Goal: Information Seeking & Learning: Learn about a topic

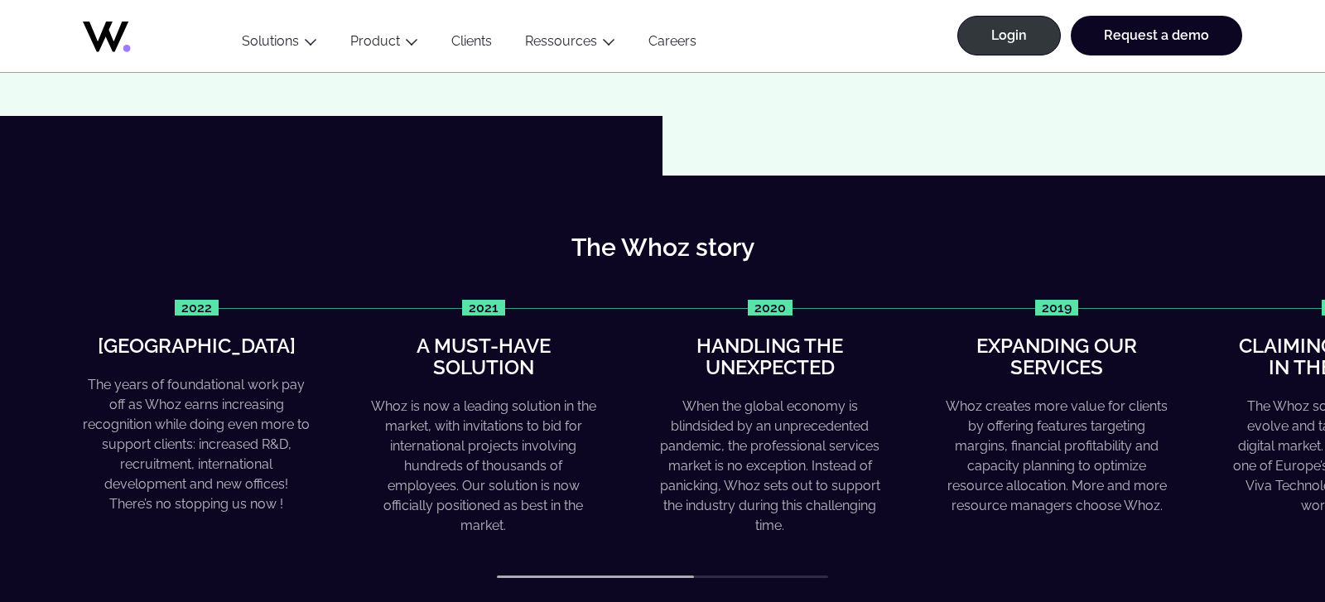
scroll to position [577, 0]
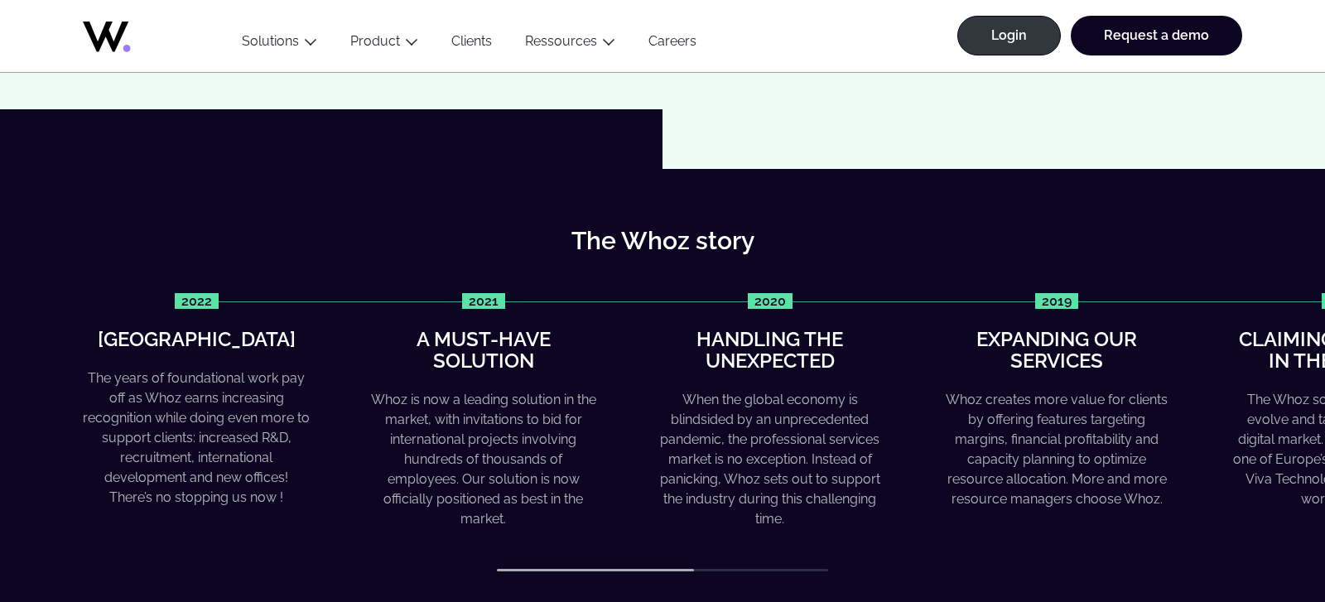
click at [731, 571] on div "The Whoz story 2022 Greater heights The years of foundational work pay off as W…" at bounding box center [662, 400] width 1325 height 463
click at [772, 568] on div "2022 Greater heights The years of foundational work pay off as Whoz earns incre…" at bounding box center [662, 432] width 1159 height 279
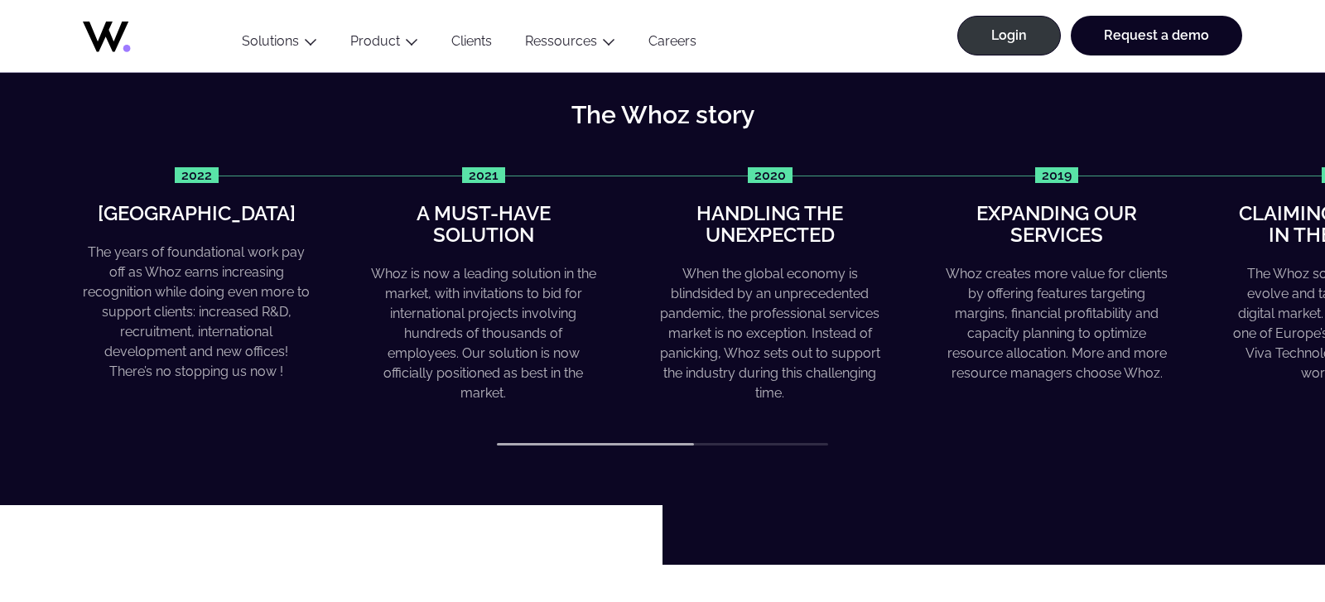
scroll to position [630, 0]
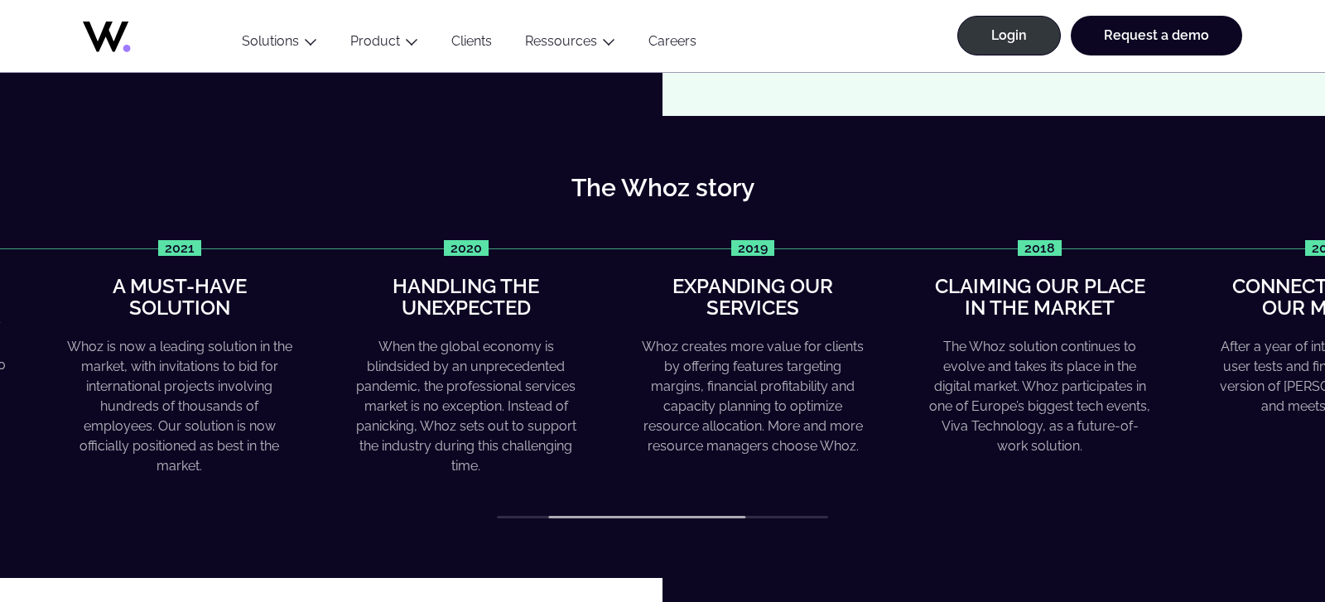
click at [825, 190] on div "The Whoz story 2022 Greater heights The years of foundational work pay off as W…" at bounding box center [662, 348] width 1258 height 344
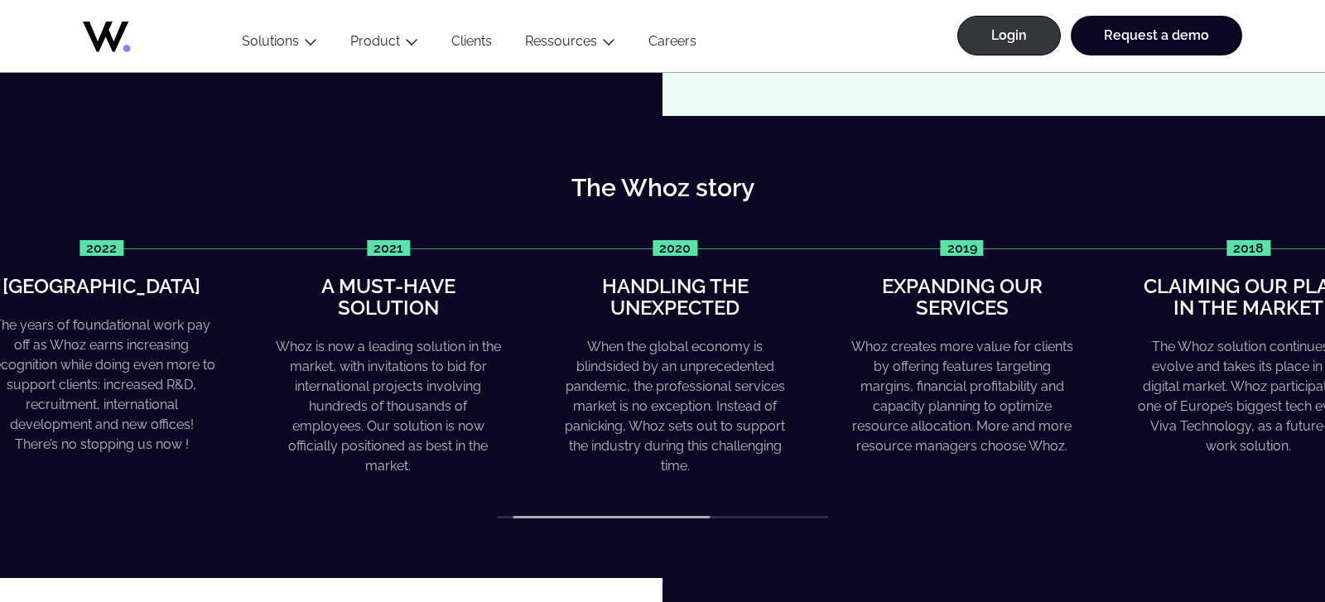
click at [976, 376] on div "Whoz creates more value for clients by offering features targeting margins, fin…" at bounding box center [961, 396] width 227 height 119
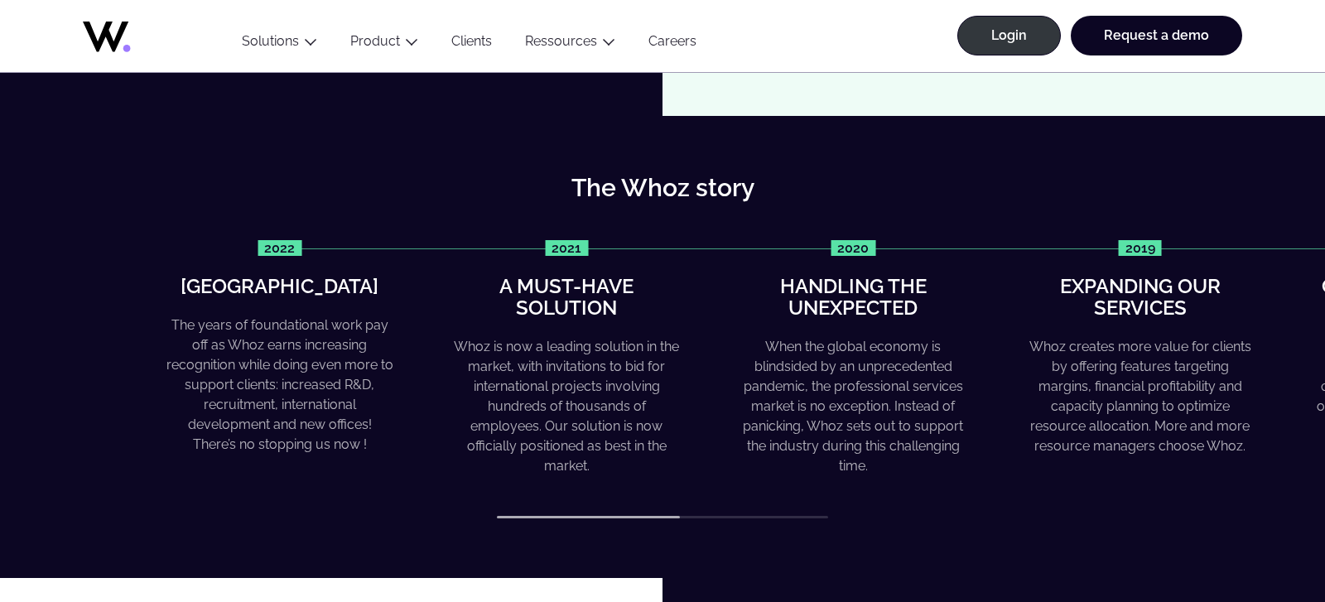
click at [1103, 362] on div "2022 Greater heights The years of foundational work pay off as Whoz earns incre…" at bounding box center [745, 358] width 1159 height 237
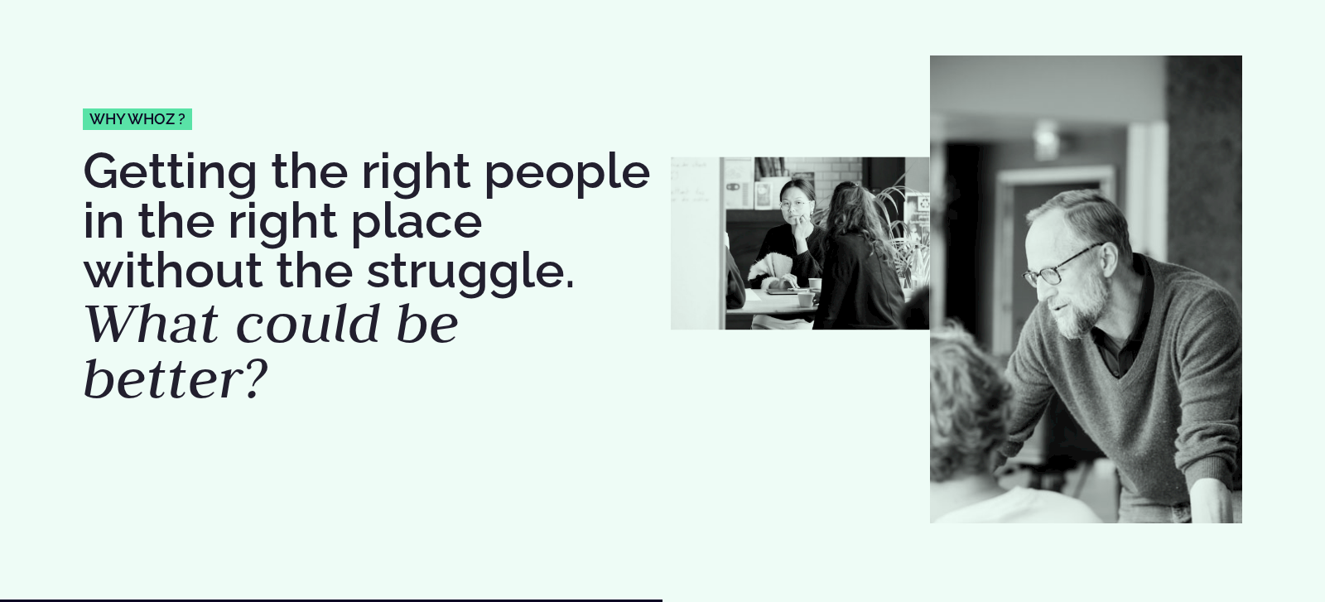
scroll to position [0, 0]
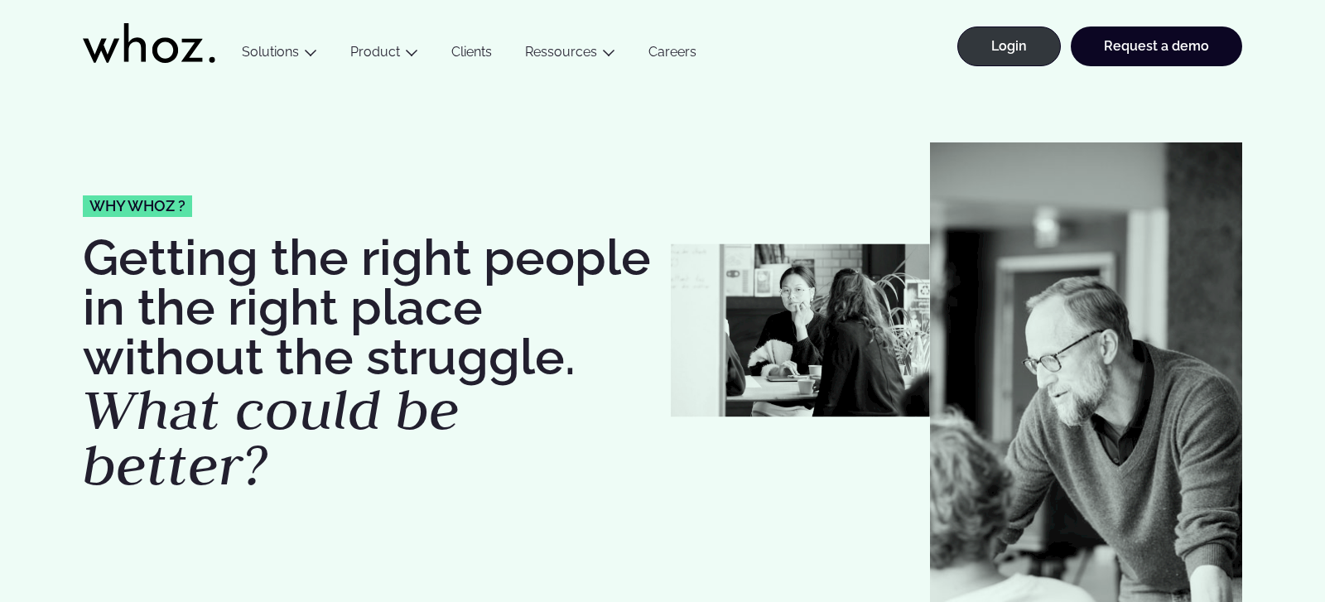
click at [672, 52] on link "Careers" at bounding box center [672, 55] width 81 height 22
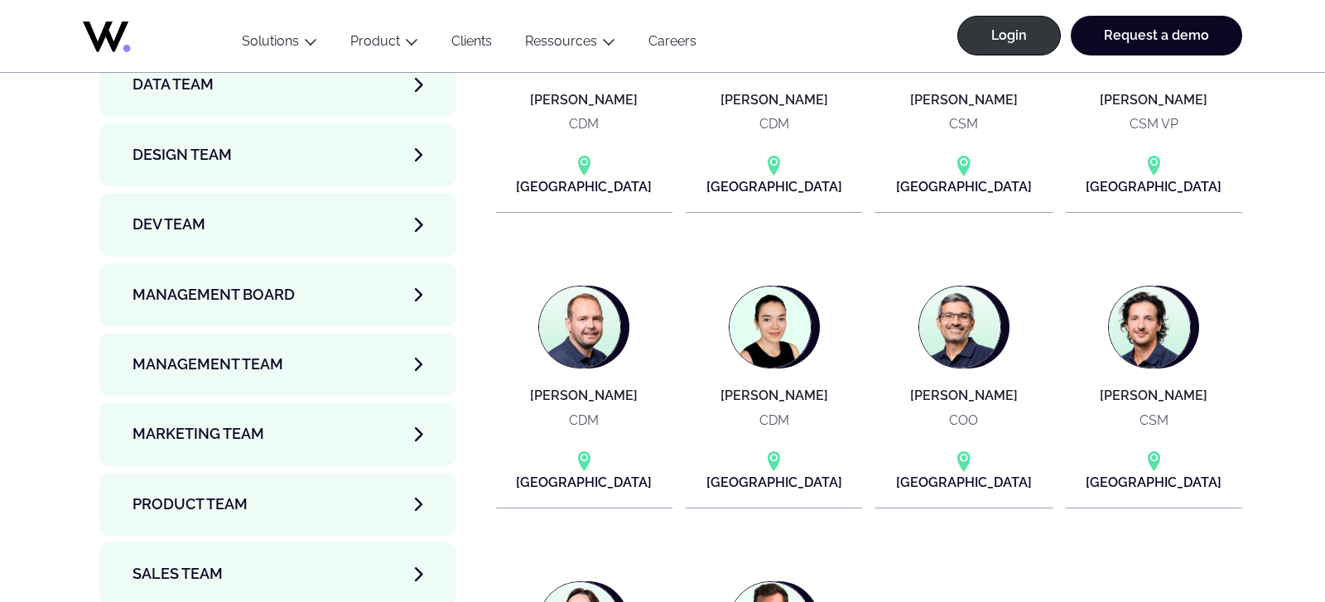
scroll to position [5687, 0]
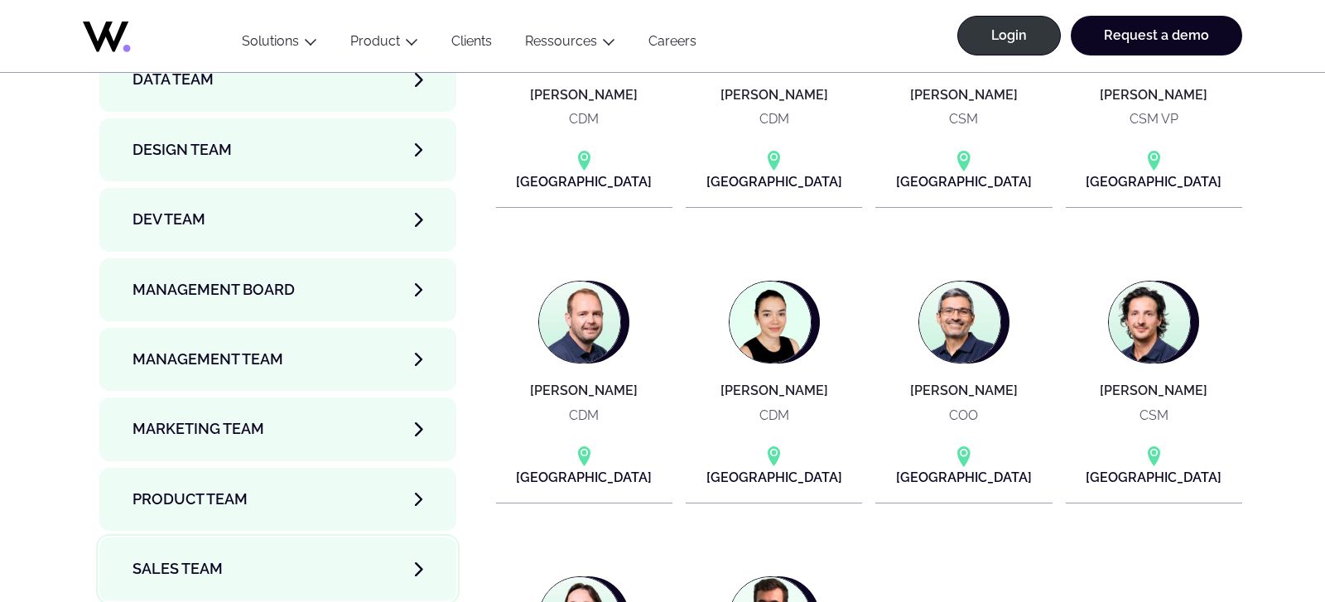
click at [421, 562] on icon "Members category, tabs interface." at bounding box center [418, 568] width 7 height 13
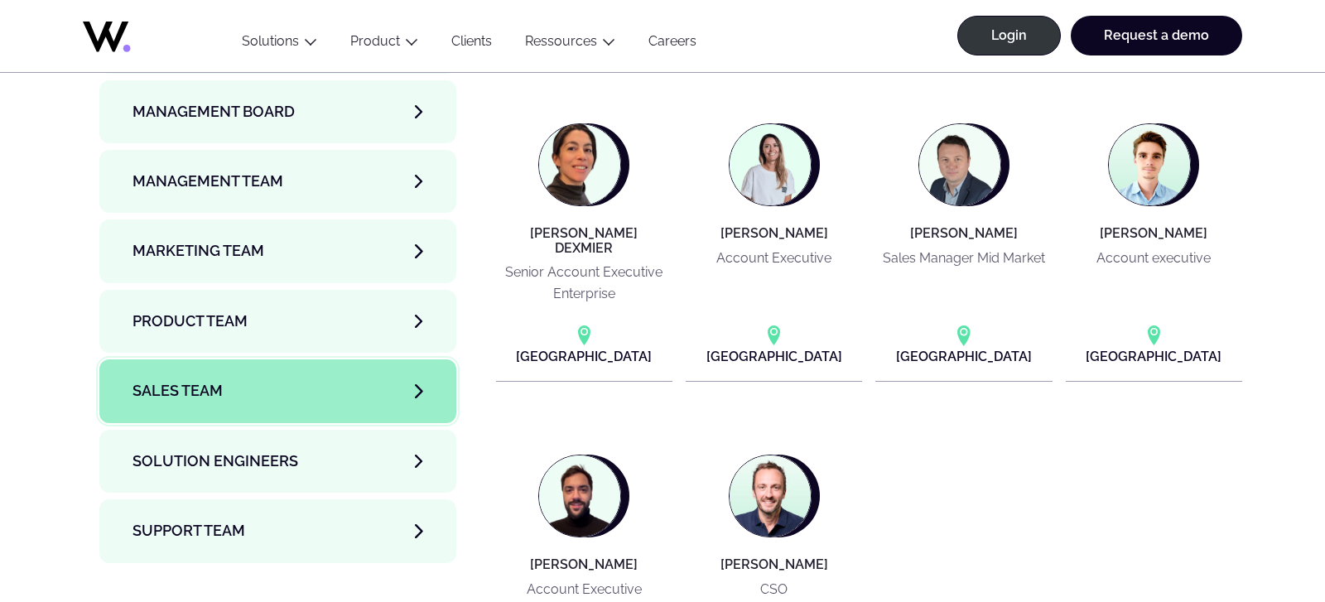
scroll to position [5870, 0]
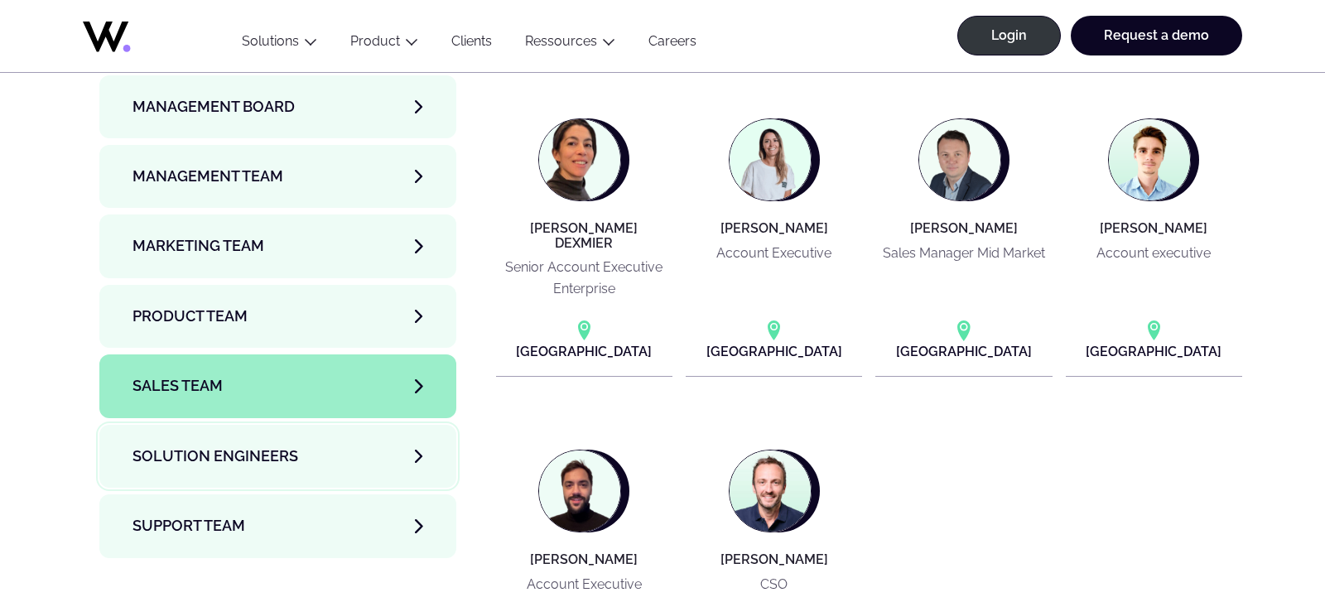
click at [420, 450] on icon "Members category, tabs interface." at bounding box center [418, 456] width 7 height 13
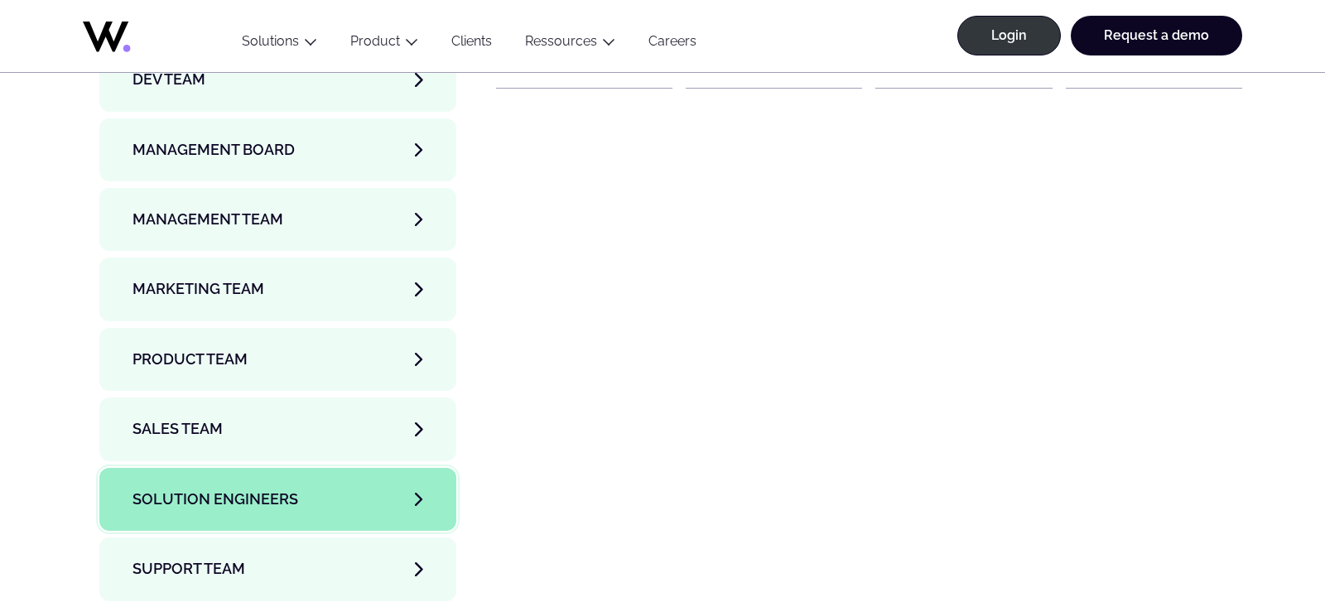
scroll to position [5835, 0]
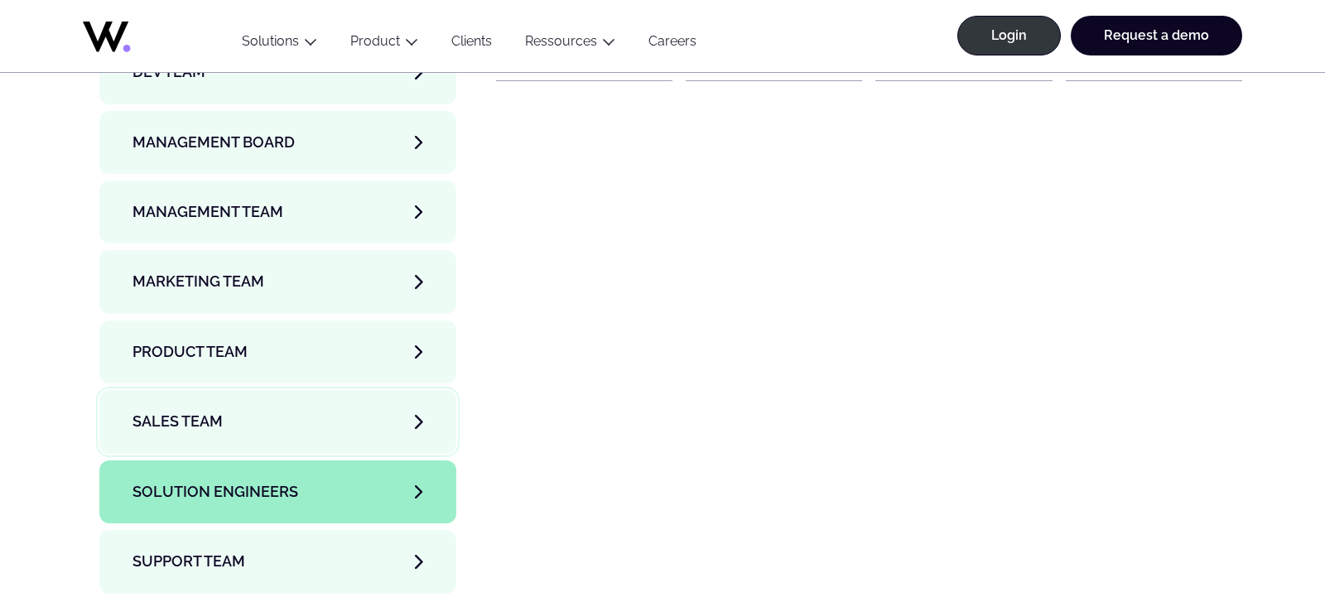
click at [421, 415] on icon "Members category, tabs interface." at bounding box center [418, 421] width 7 height 13
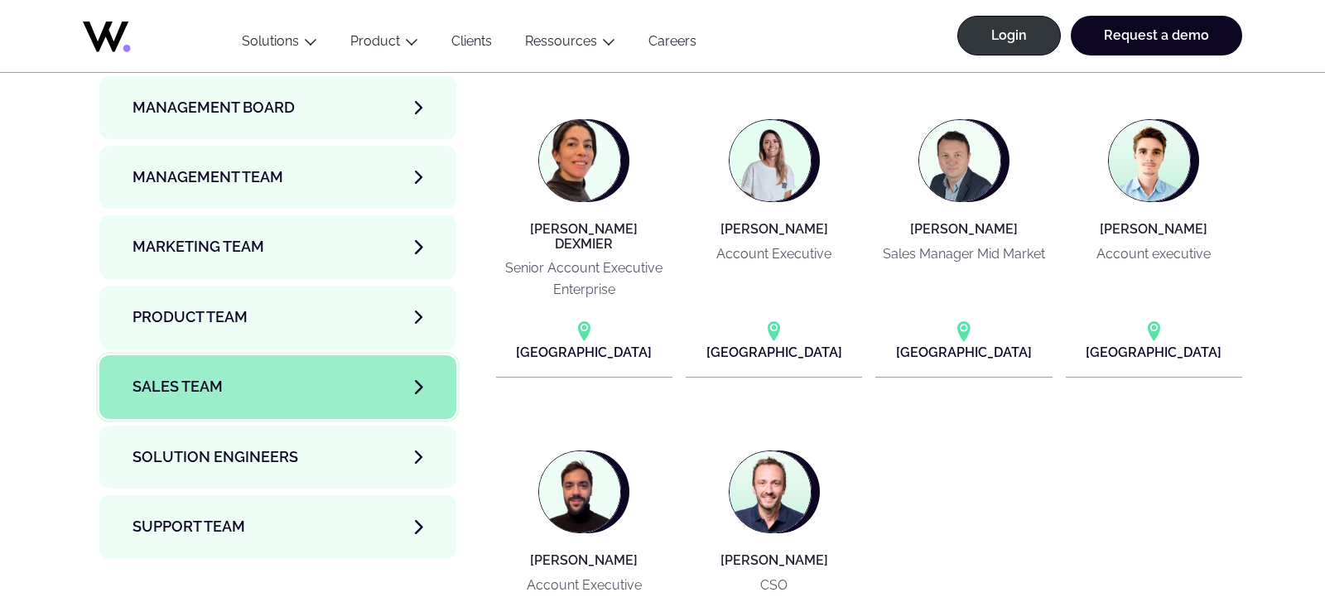
scroll to position [5857, 0]
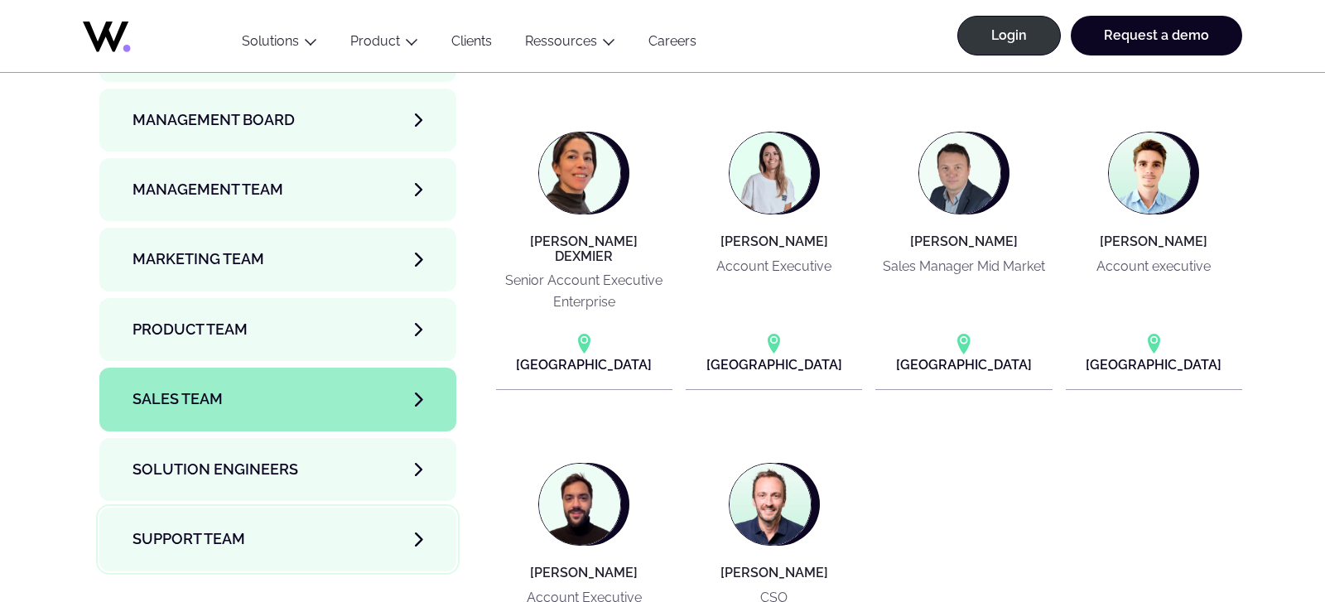
click at [420, 532] on icon "Members category, tabs interface." at bounding box center [418, 538] width 7 height 13
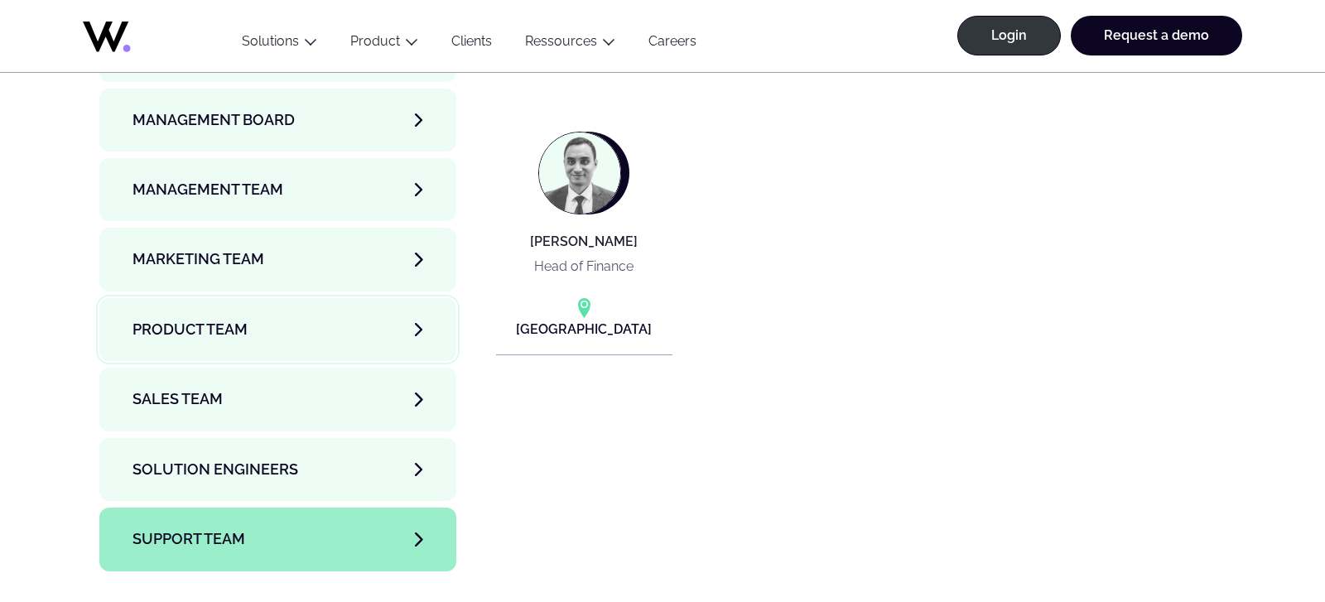
click at [410, 298] on link "Product team" at bounding box center [277, 329] width 357 height 63
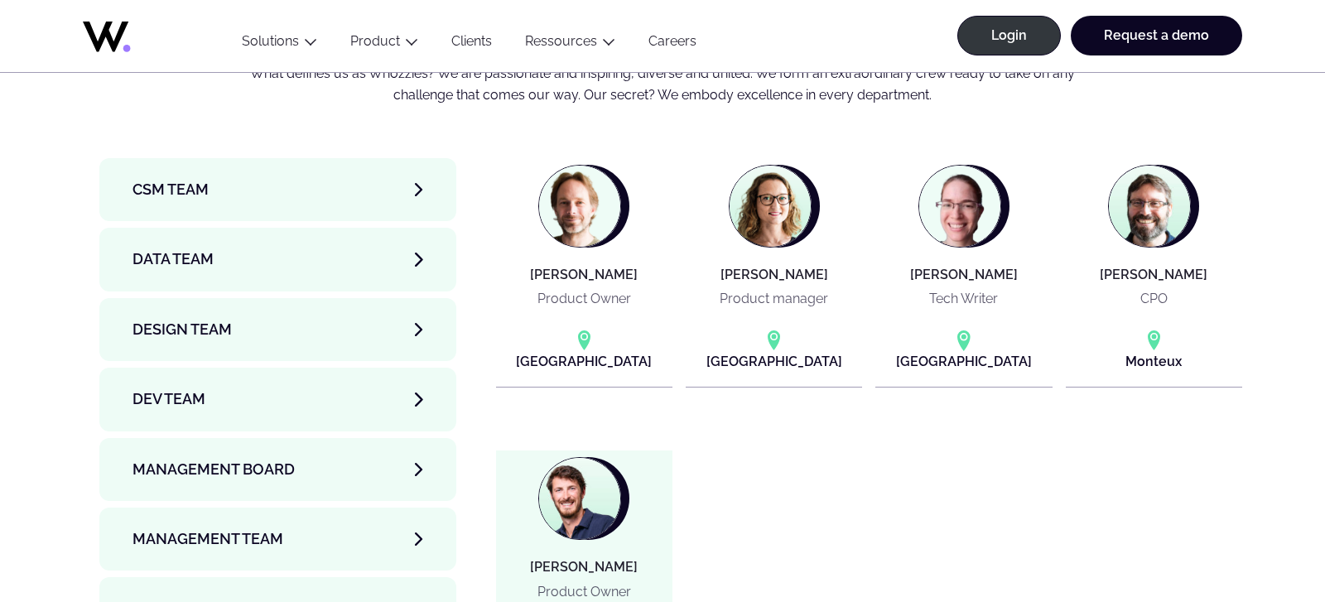
scroll to position [5516, 0]
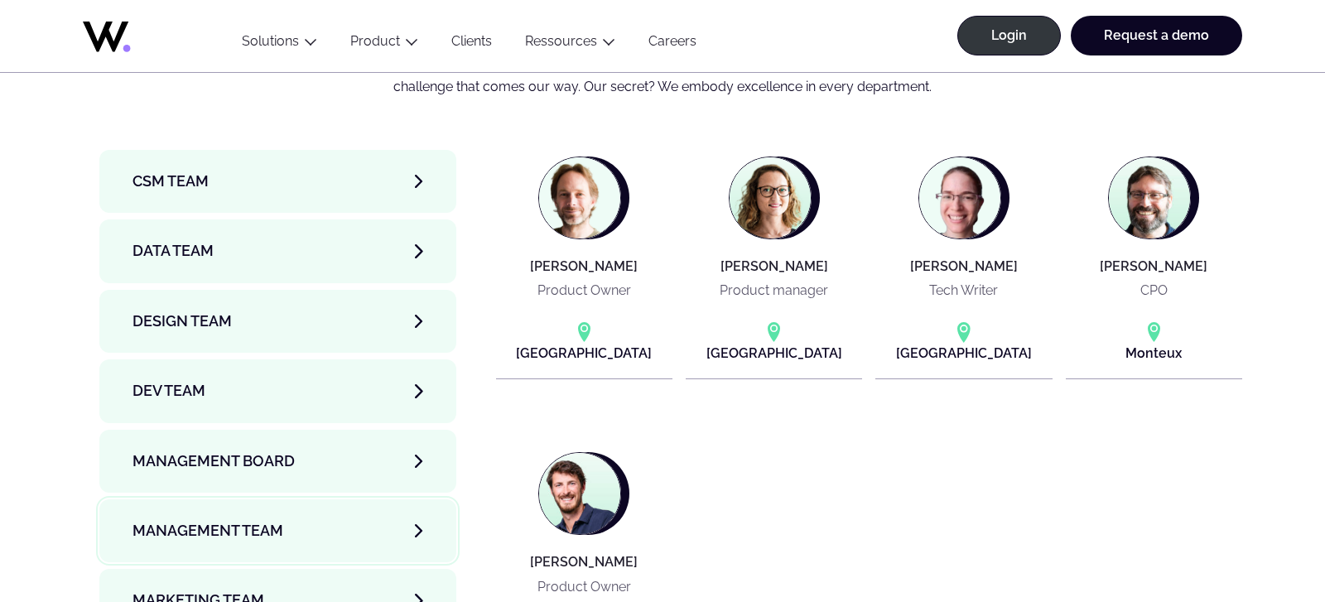
click at [410, 499] on link "Management Team" at bounding box center [277, 530] width 357 height 63
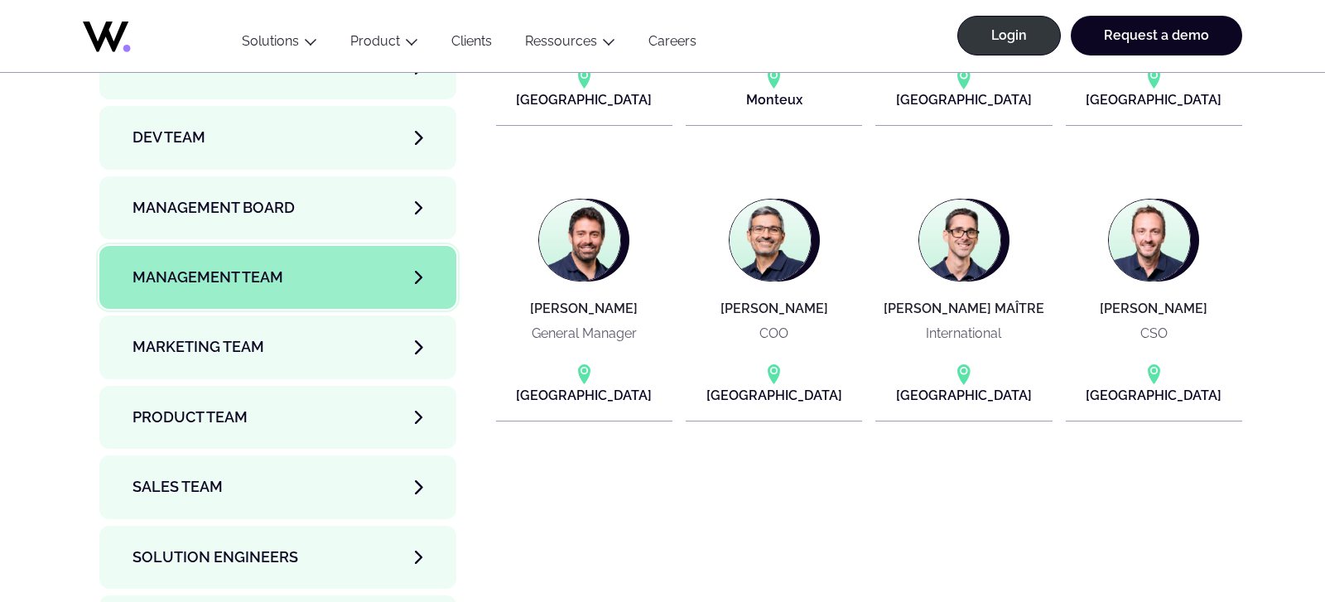
scroll to position [5770, 0]
click at [424, 315] on link "Marketing Team" at bounding box center [277, 346] width 357 height 63
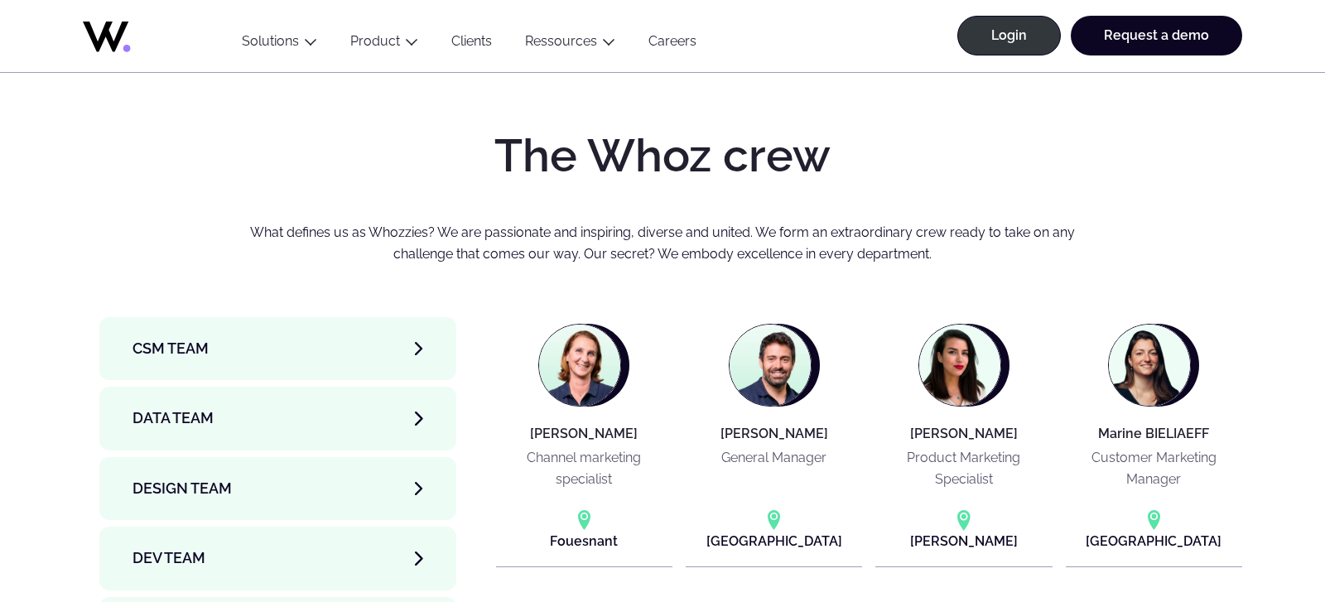
scroll to position [5350, 0]
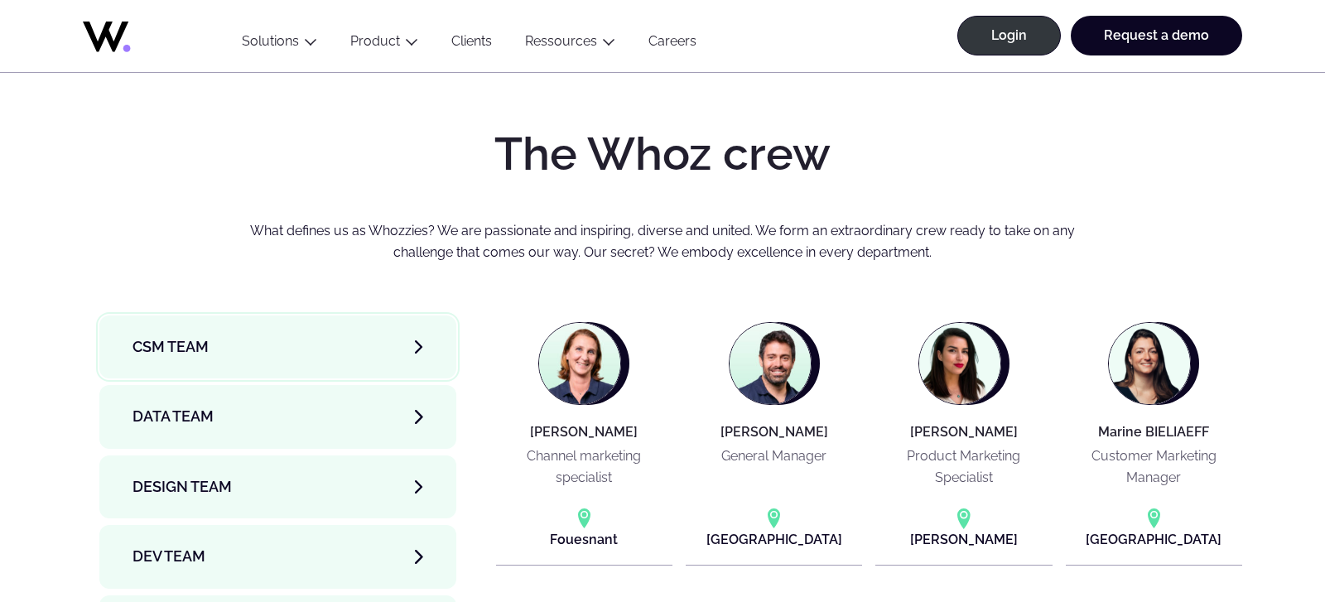
click at [412, 315] on link "CSM team" at bounding box center [277, 346] width 357 height 63
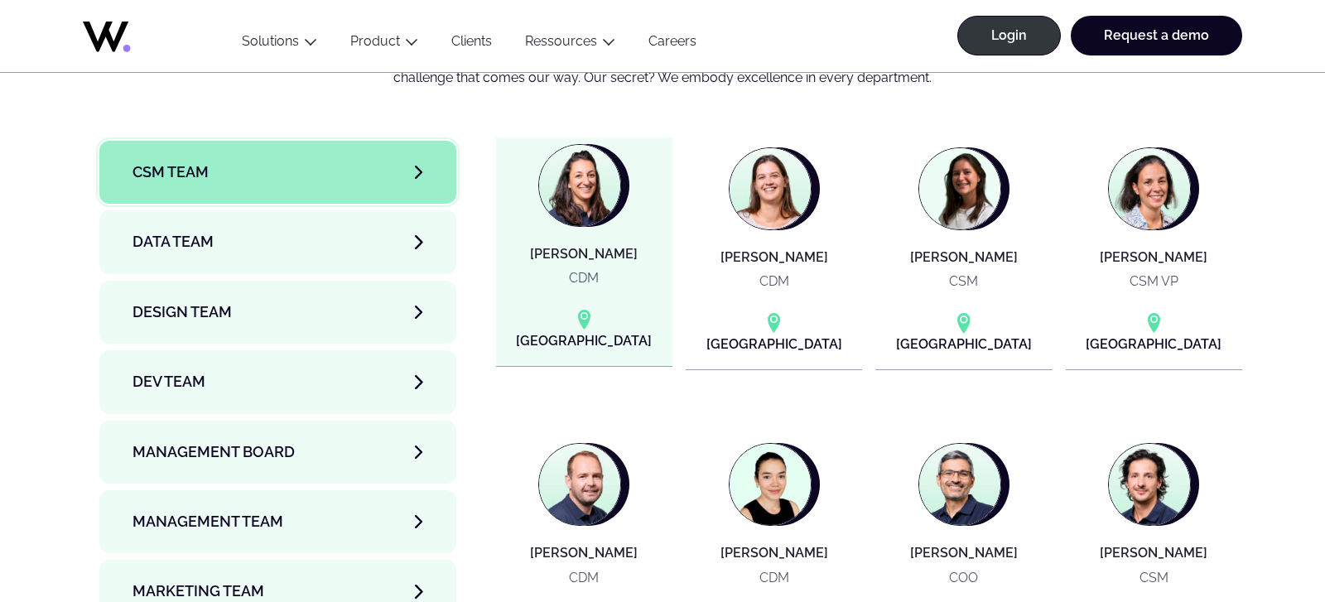
scroll to position [5216, 0]
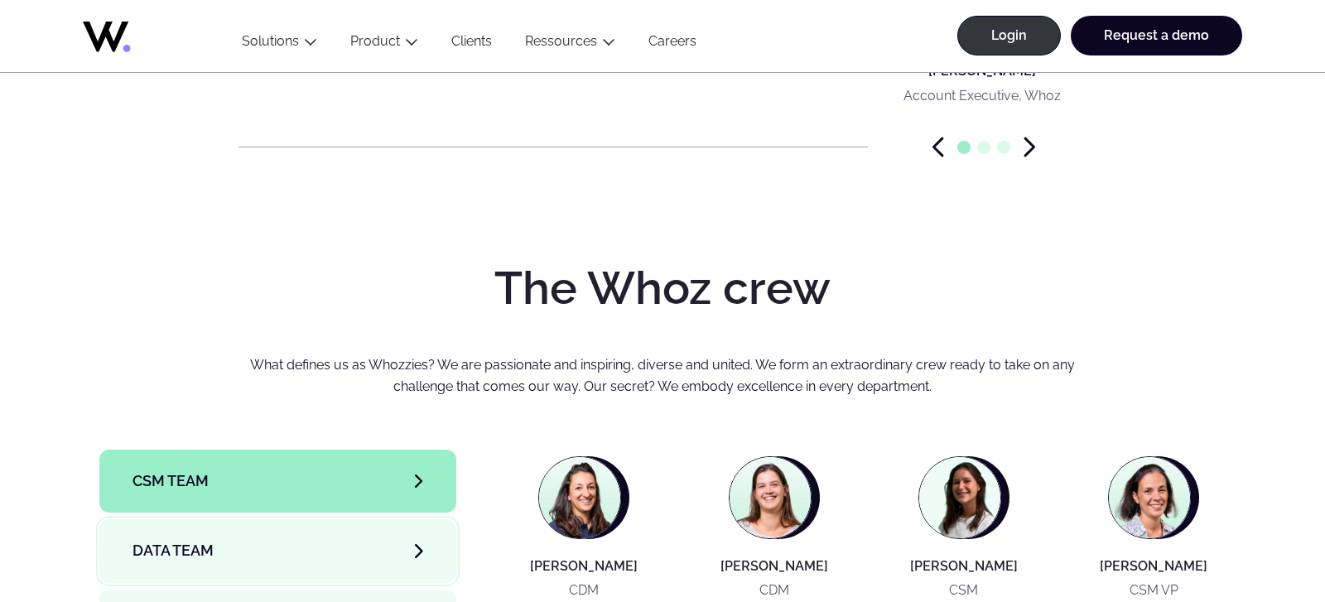
click at [405, 519] on link "Data team" at bounding box center [277, 550] width 357 height 63
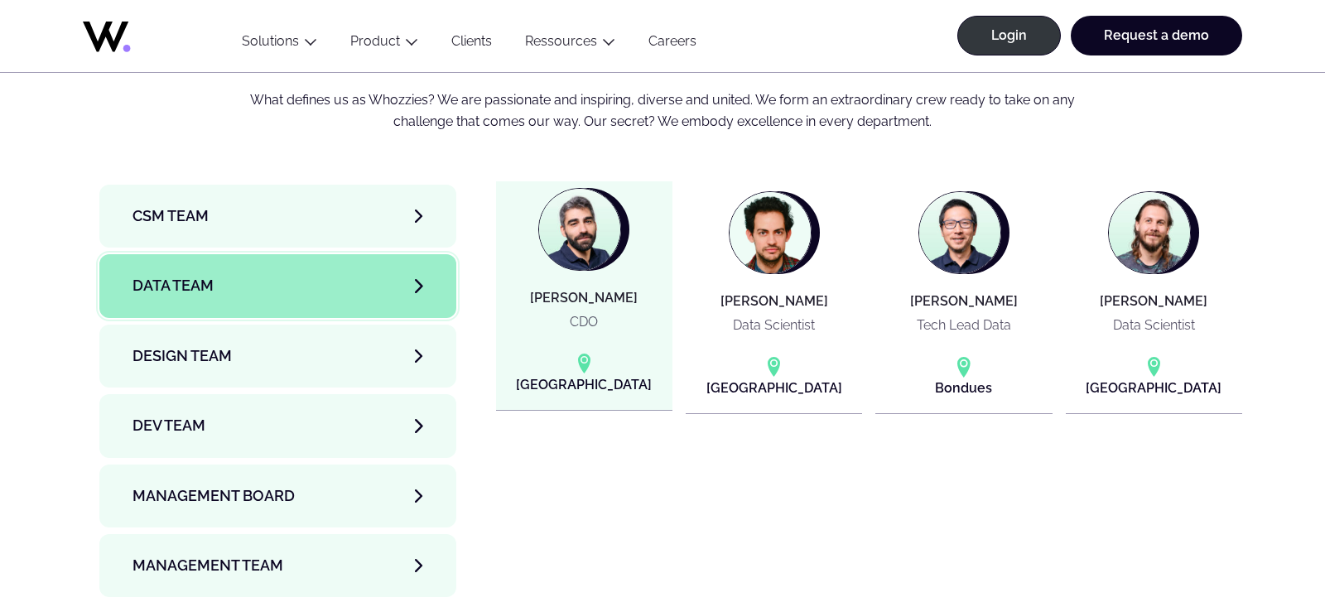
scroll to position [5486, 0]
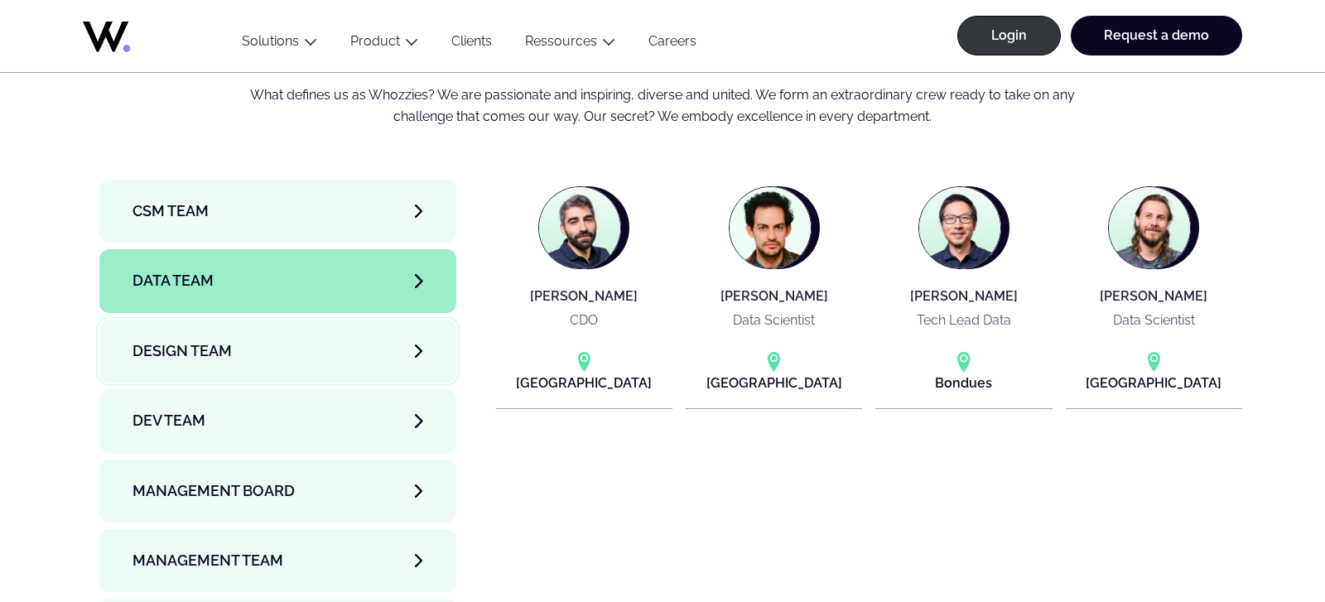
click at [413, 320] on link "Design team" at bounding box center [277, 351] width 357 height 63
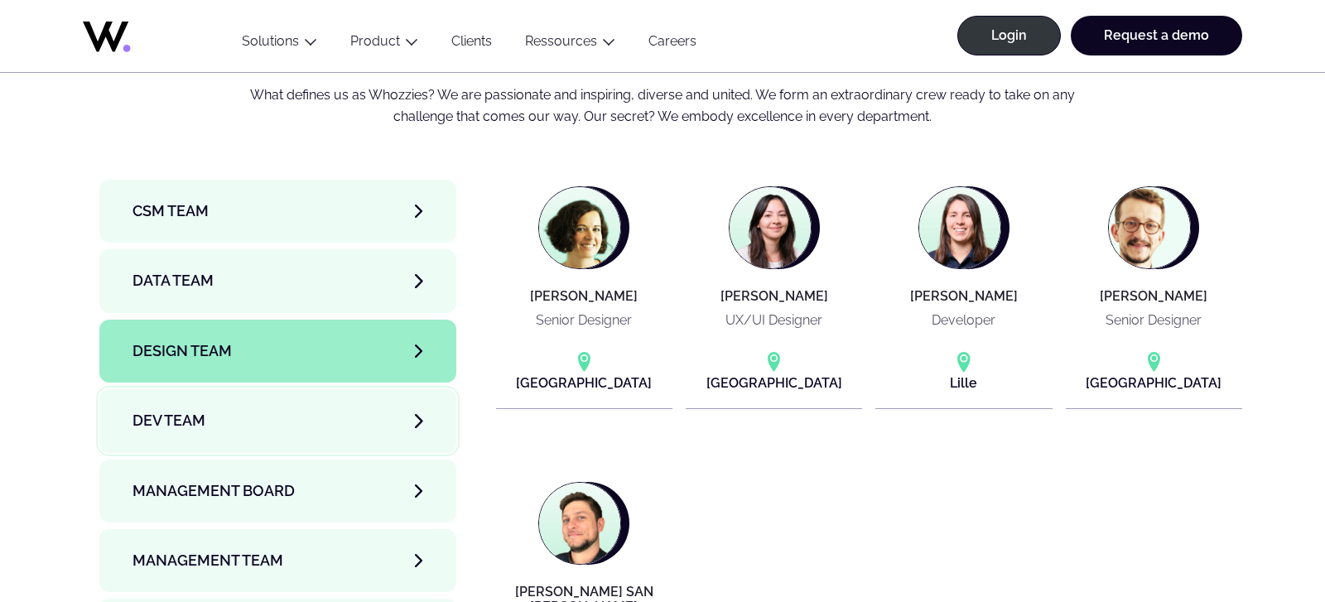
click at [407, 389] on link "Dev team" at bounding box center [277, 420] width 357 height 63
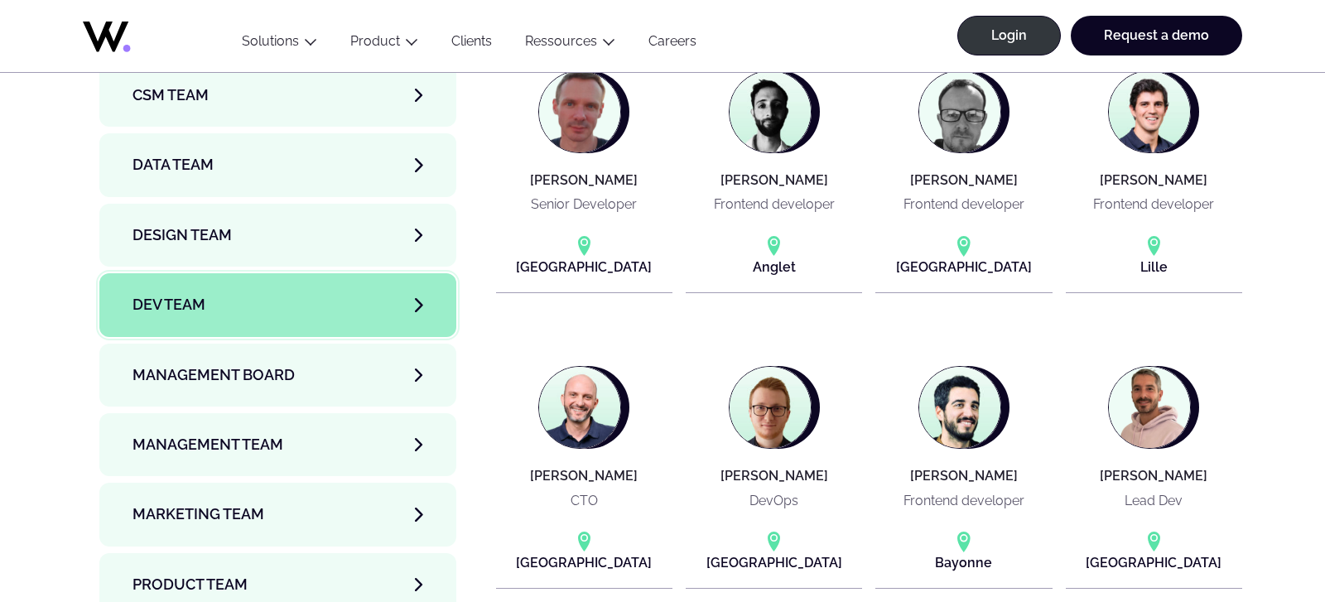
scroll to position [5570, 0]
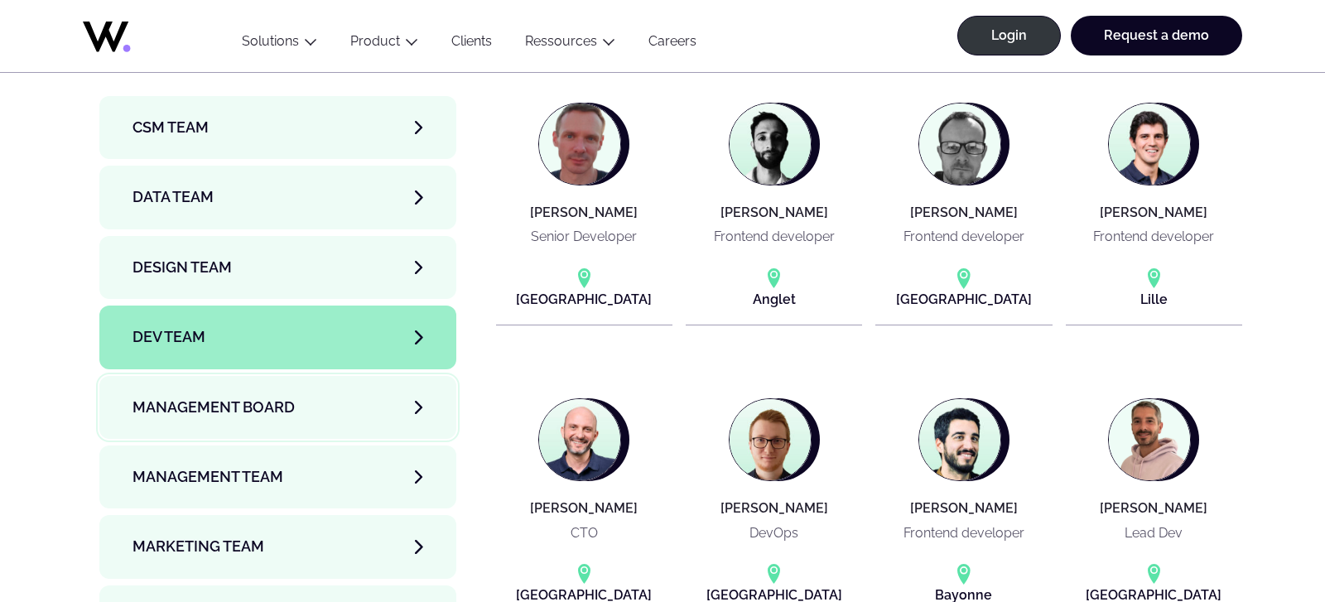
click at [410, 376] on link "Management Board" at bounding box center [277, 407] width 357 height 63
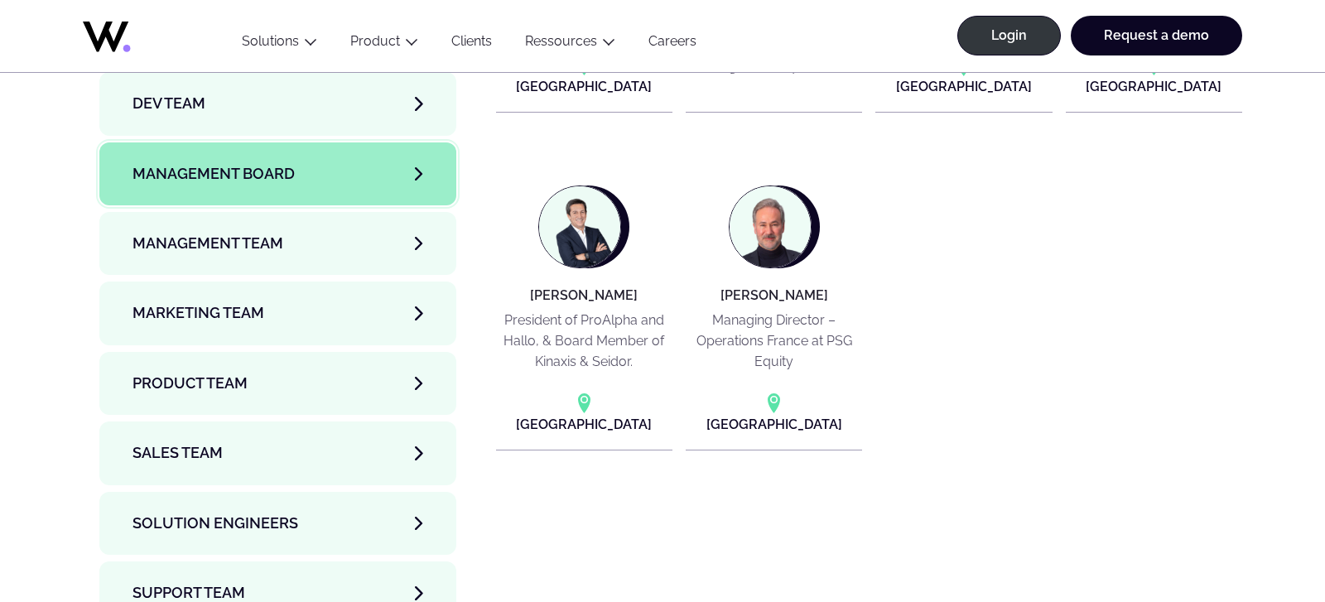
scroll to position [5795, 0]
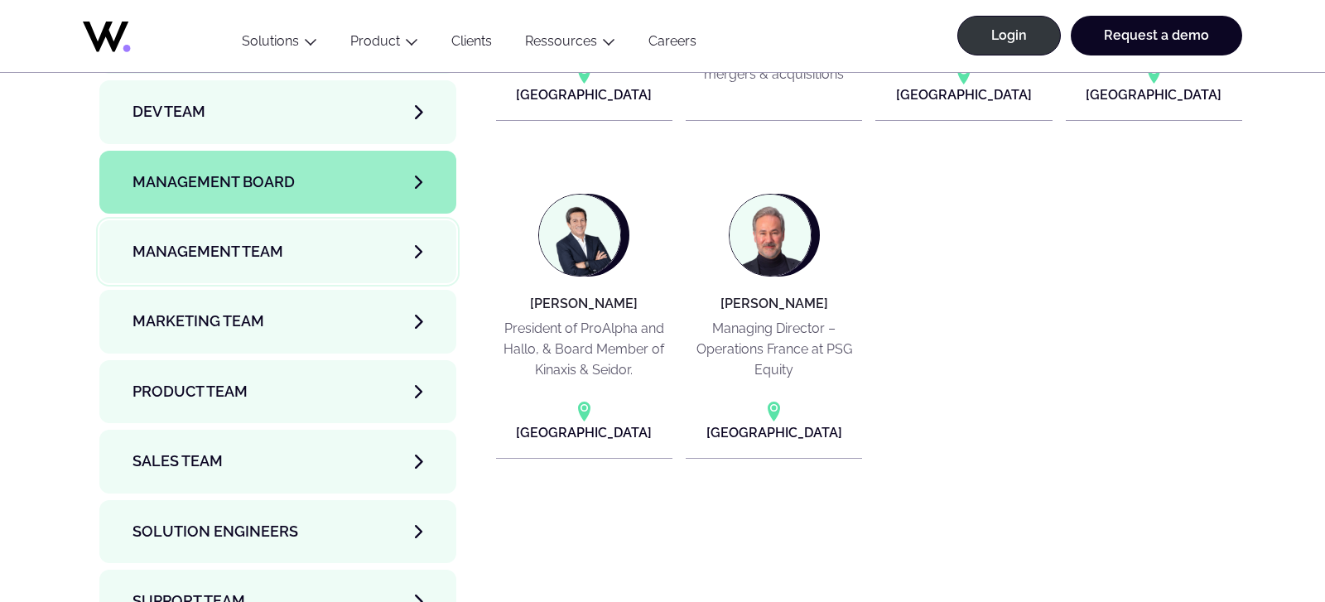
click at [413, 220] on link "Management Team" at bounding box center [277, 251] width 357 height 63
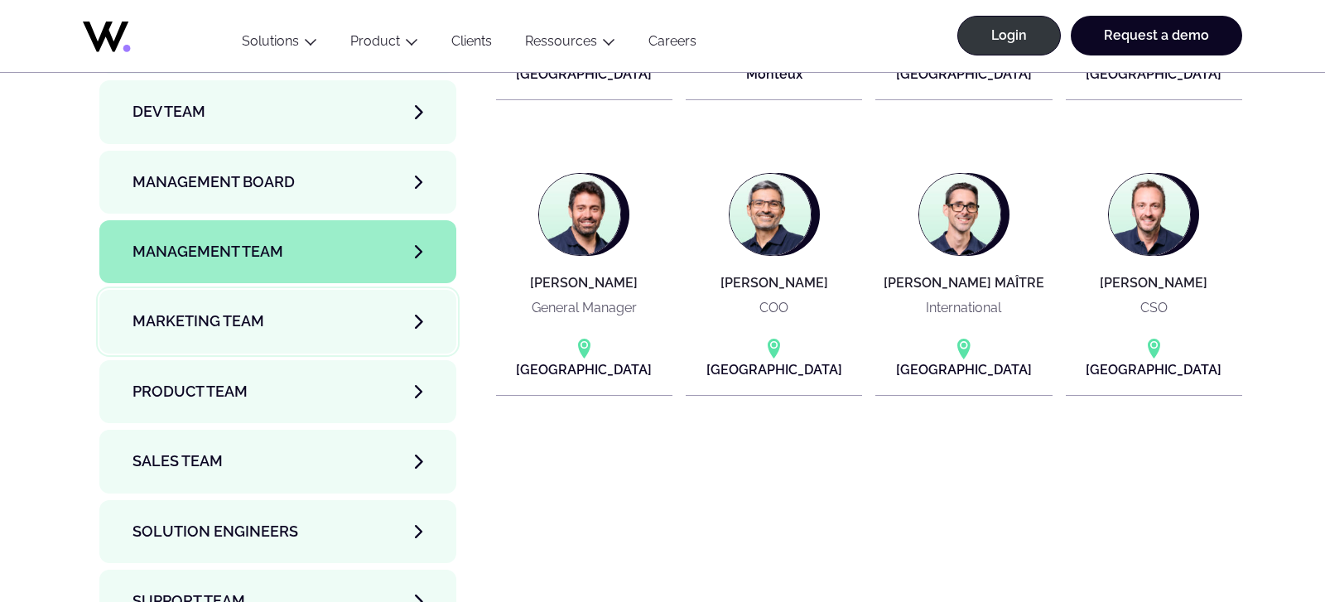
click at [405, 290] on link "Marketing Team" at bounding box center [277, 321] width 357 height 63
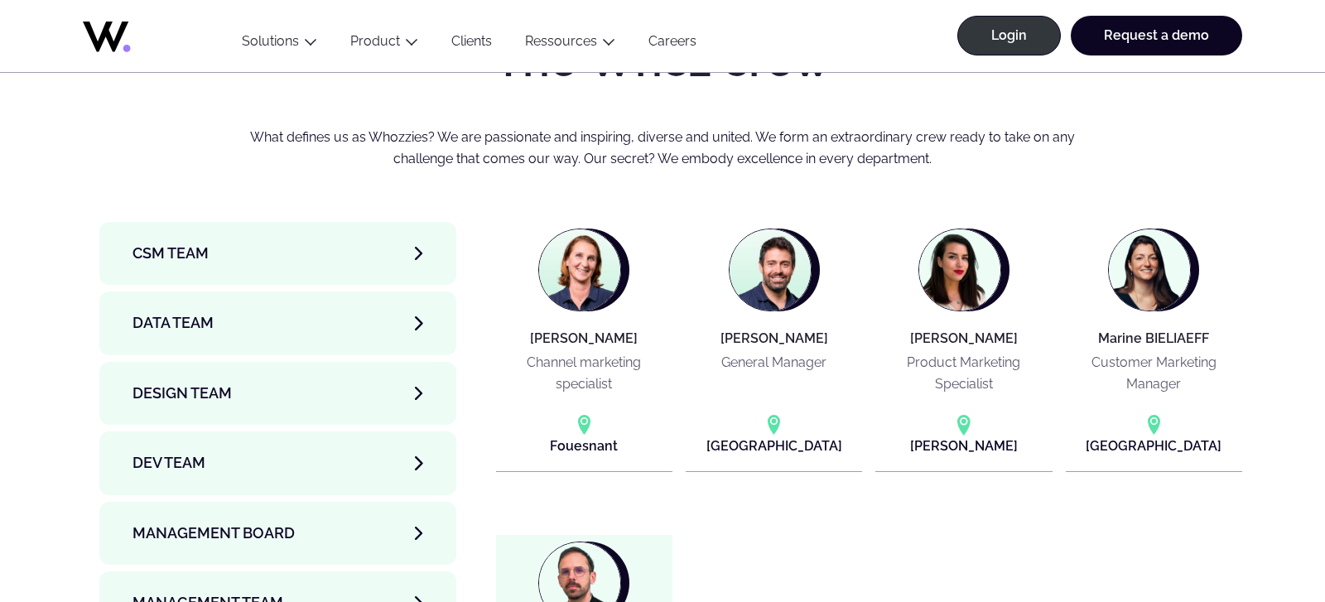
scroll to position [5440, 0]
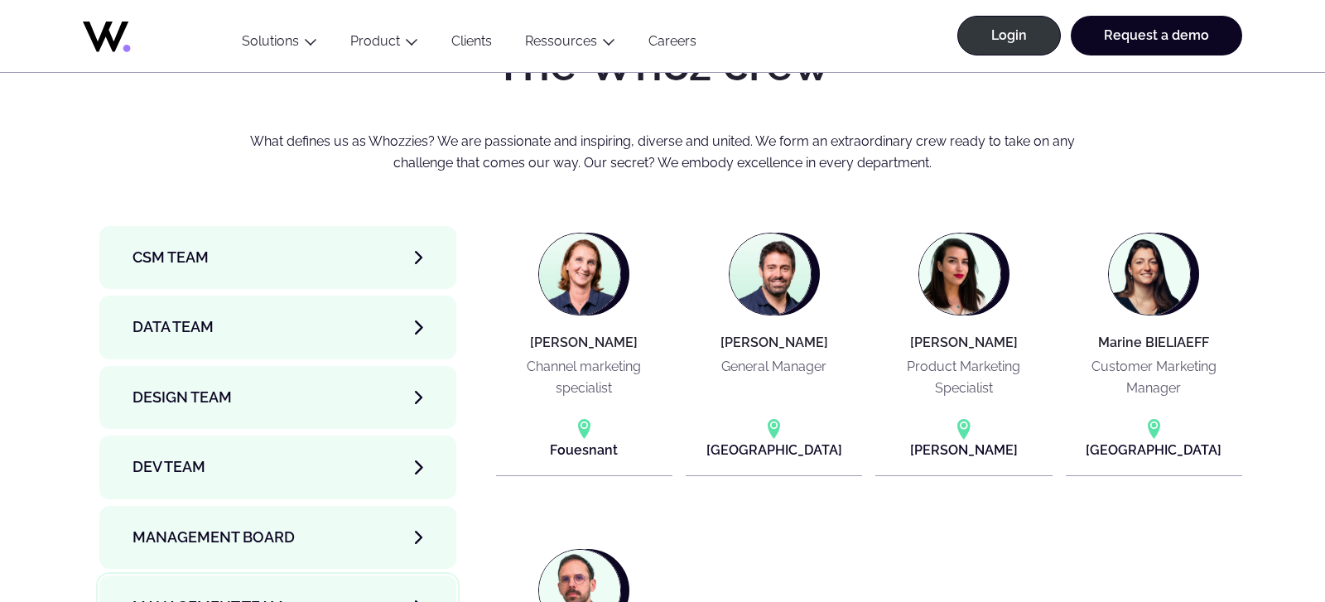
click at [413, 575] on link "Management Team" at bounding box center [277, 606] width 357 height 63
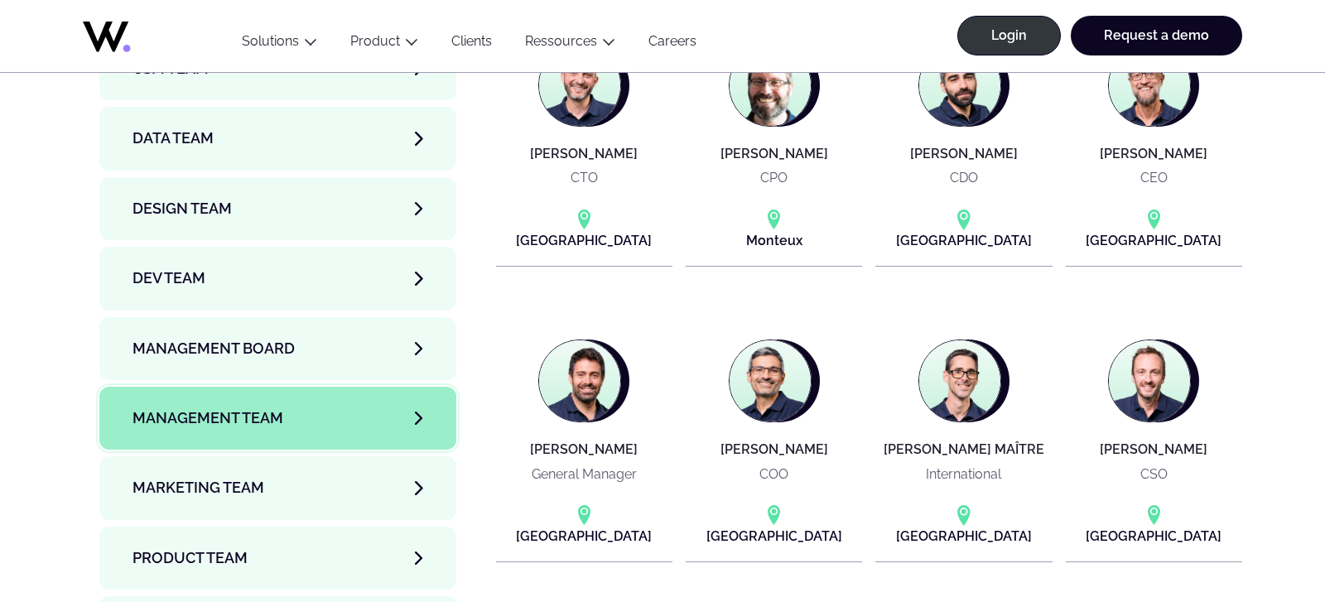
scroll to position [5633, 0]
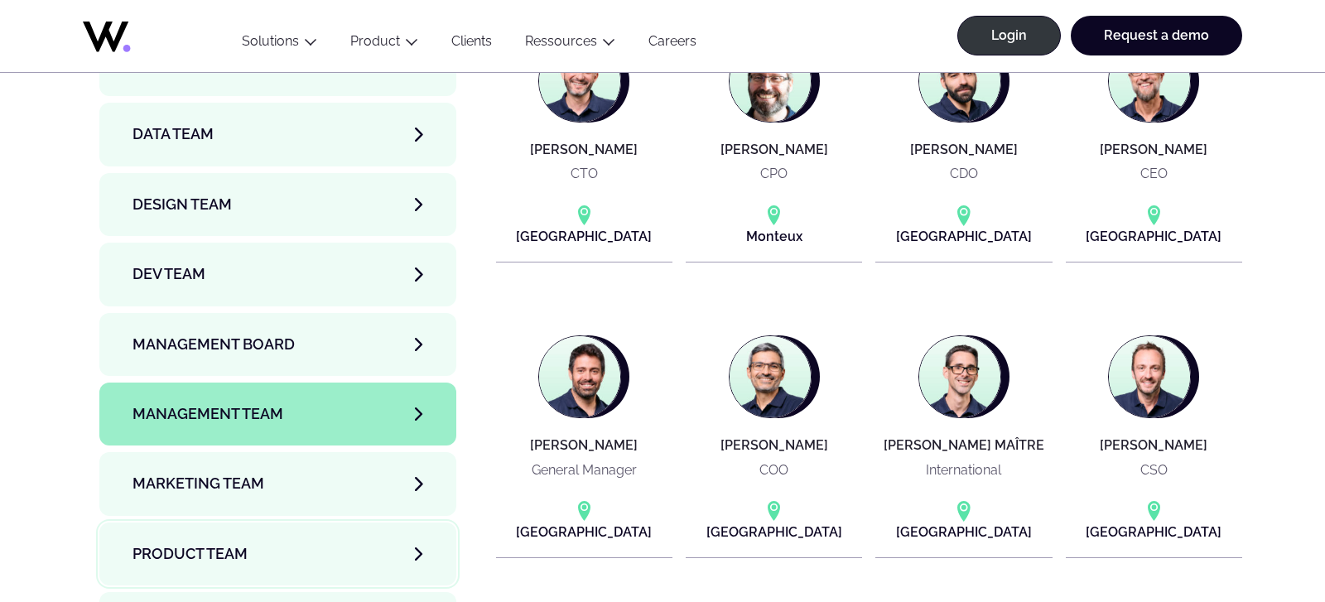
click at [411, 522] on link "Product team" at bounding box center [277, 553] width 357 height 63
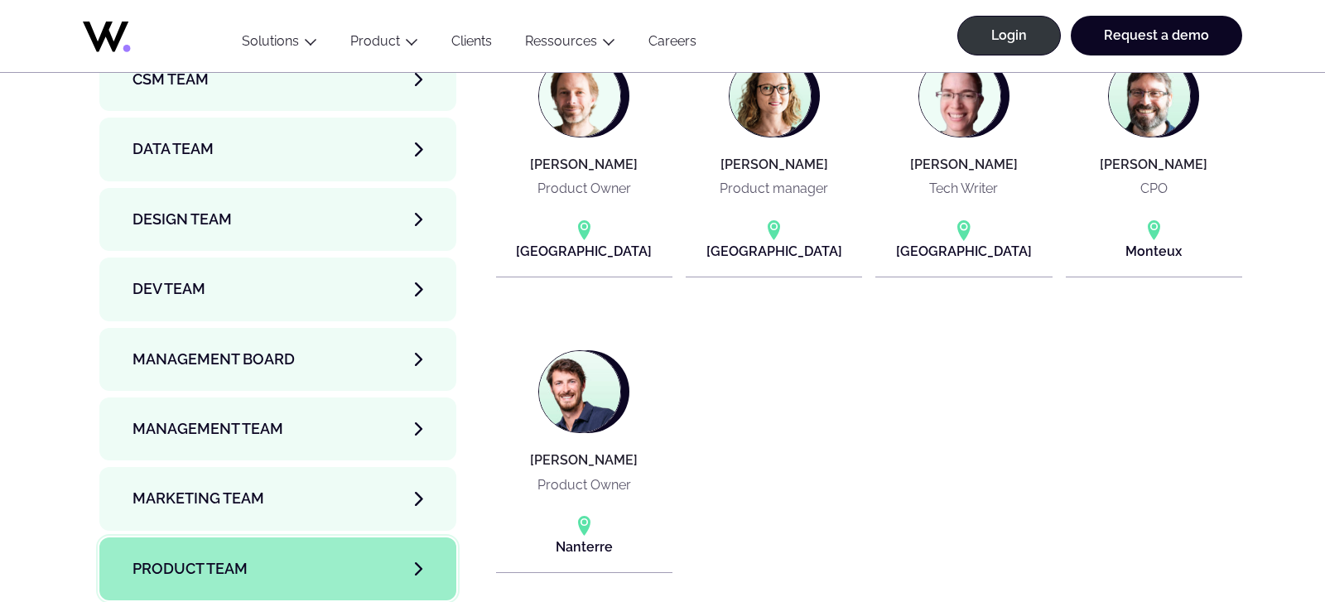
scroll to position [5683, 0]
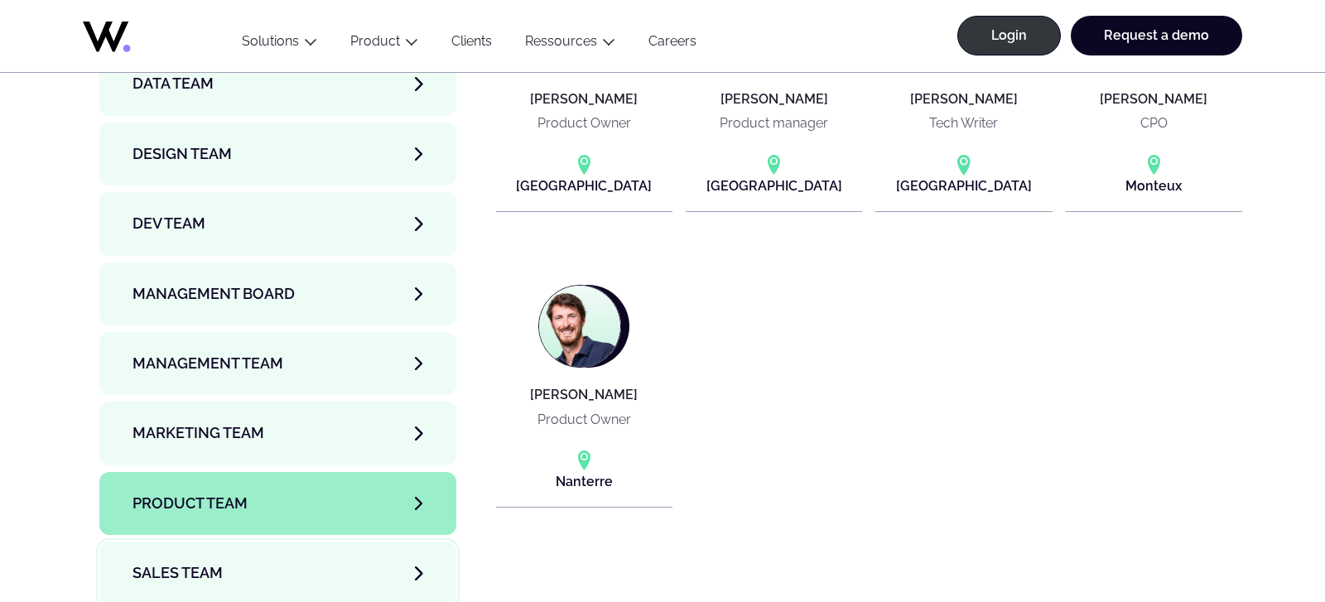
click at [403, 541] on link "Sales team" at bounding box center [277, 572] width 357 height 63
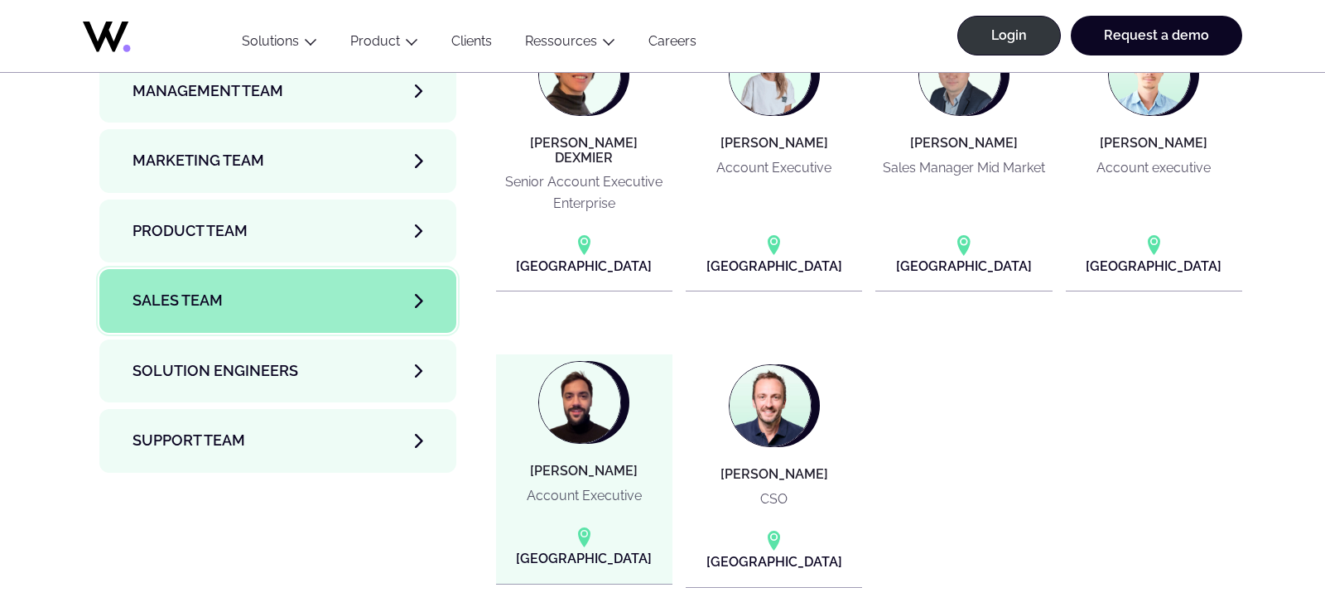
scroll to position [5957, 0]
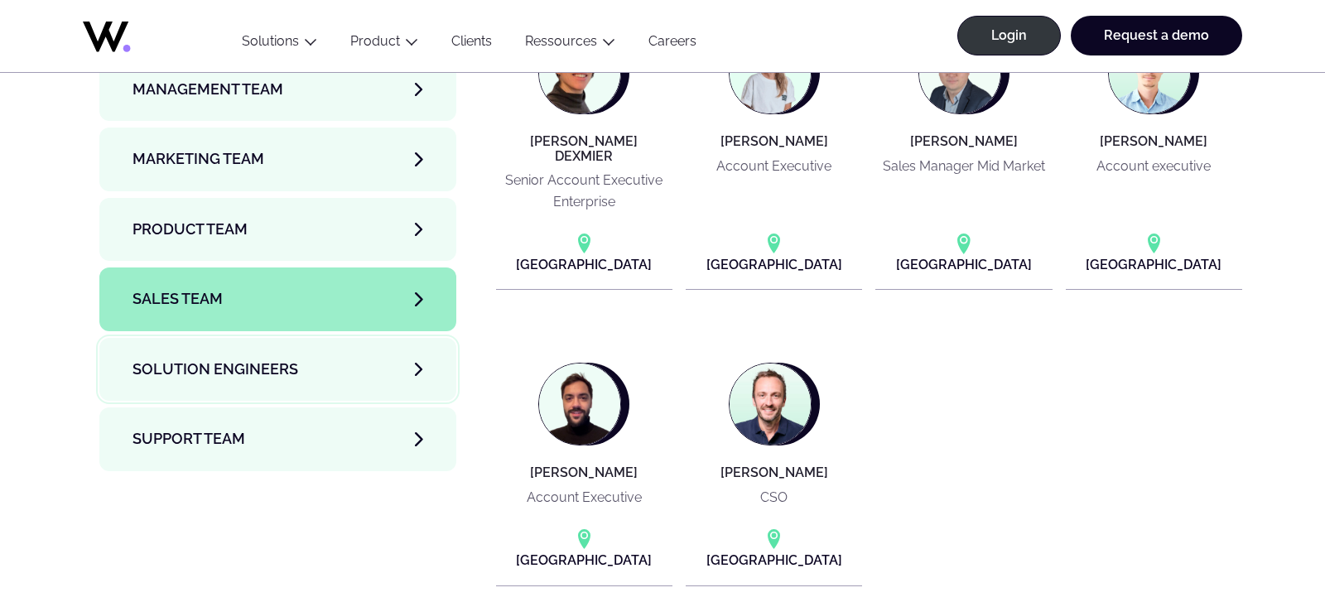
click at [416, 363] on icon "Members category, tabs interface." at bounding box center [418, 369] width 7 height 13
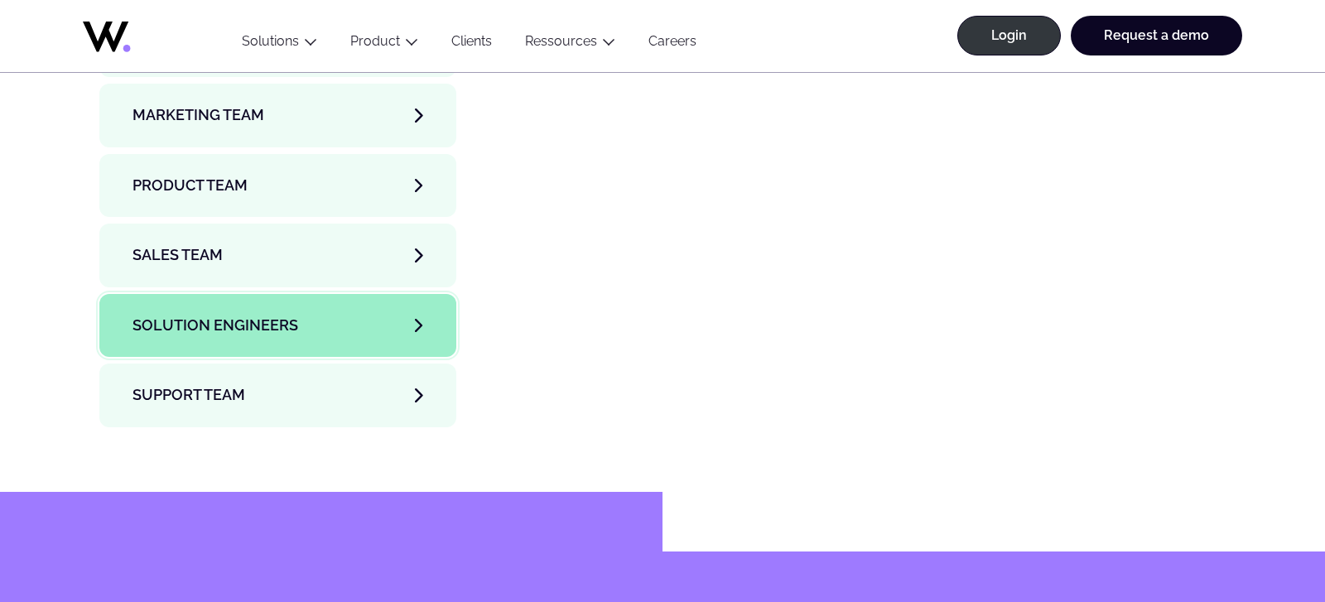
scroll to position [6083, 0]
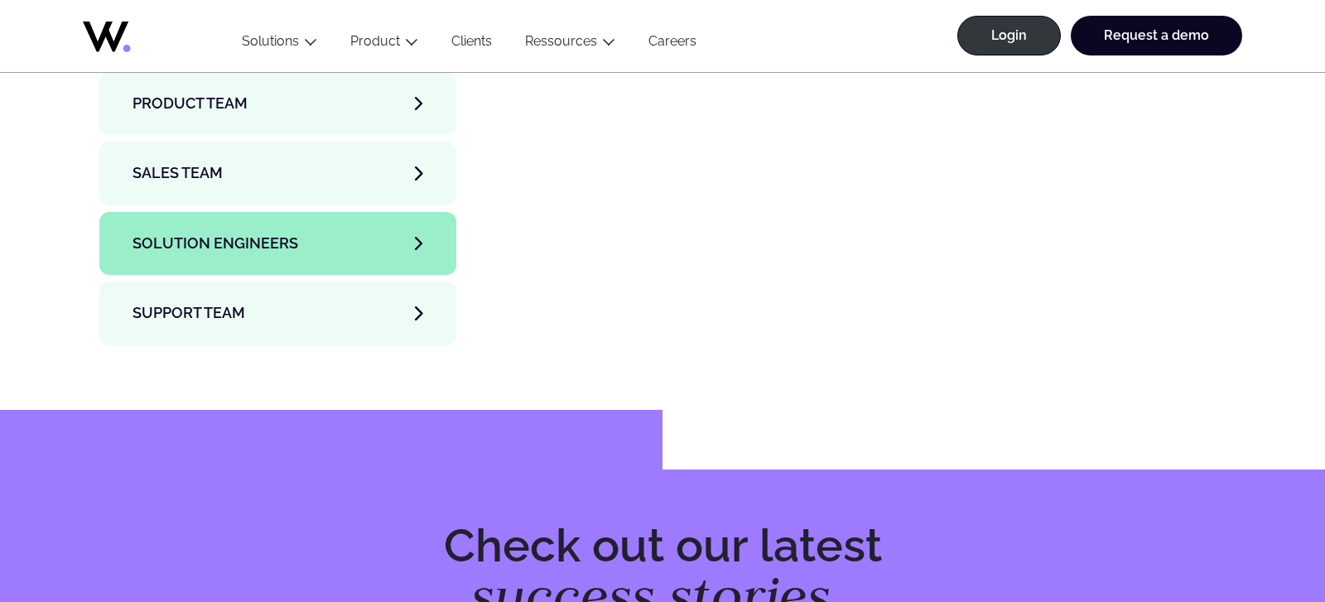
click at [423, 281] on link "Support team" at bounding box center [277, 312] width 357 height 63
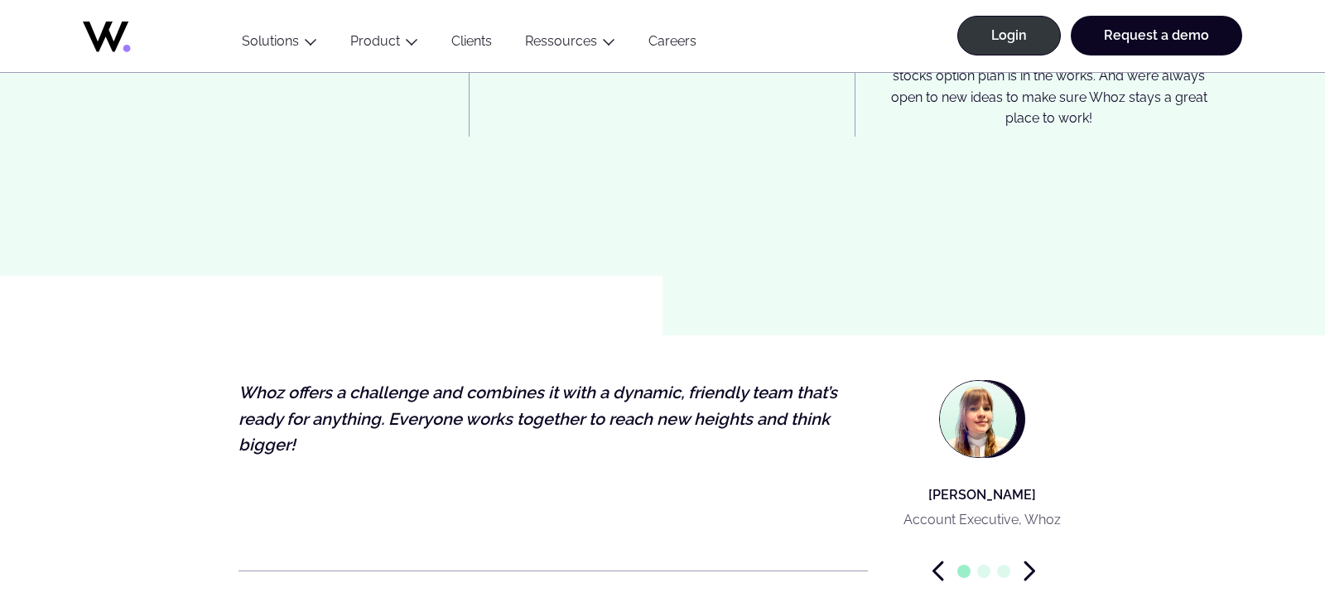
scroll to position [4801, 0]
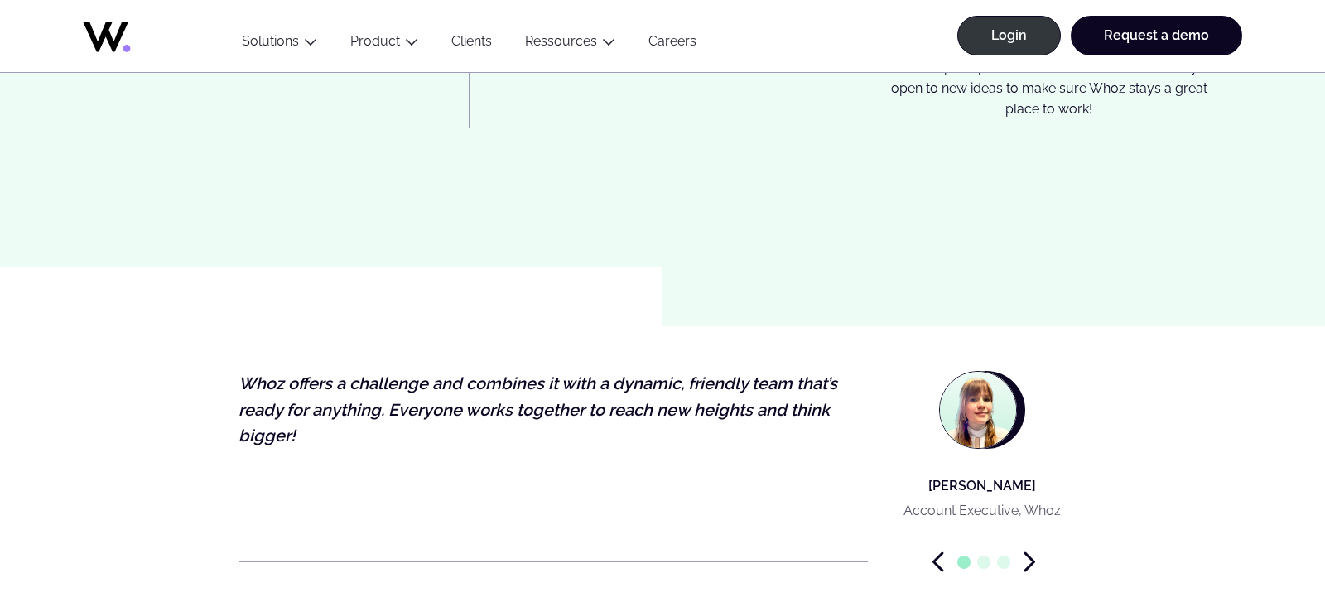
click at [1024, 551] on icon "Next slide" at bounding box center [1029, 561] width 12 height 21
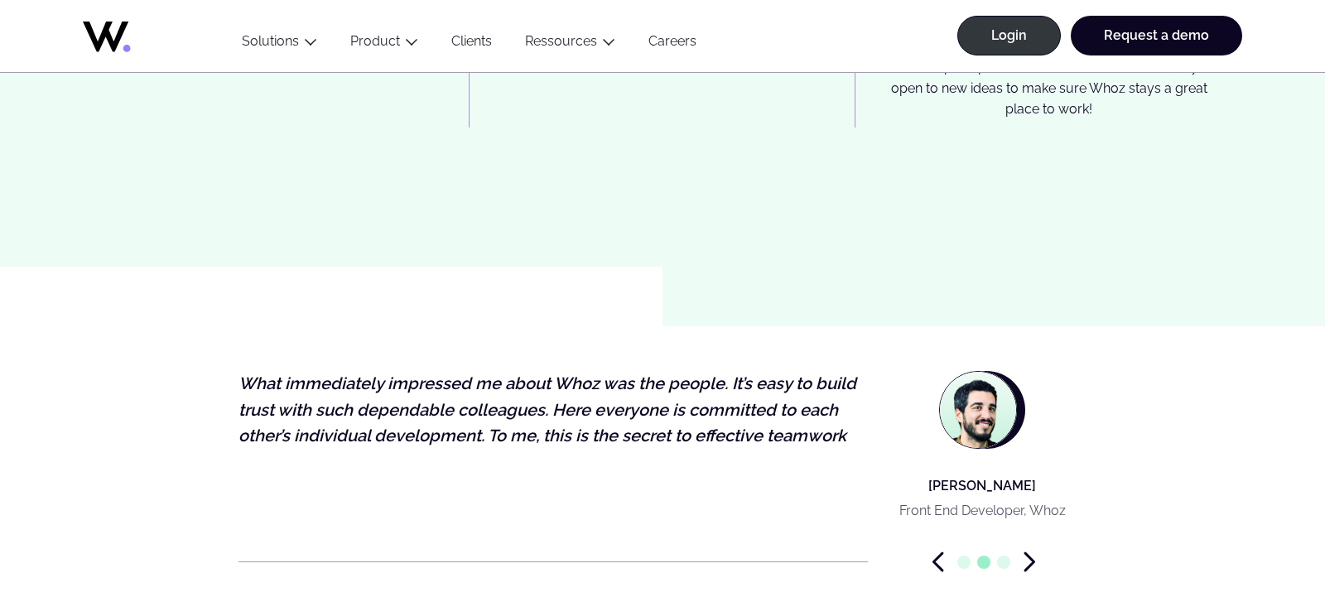
click at [1024, 551] on icon "Next slide" at bounding box center [1029, 561] width 12 height 21
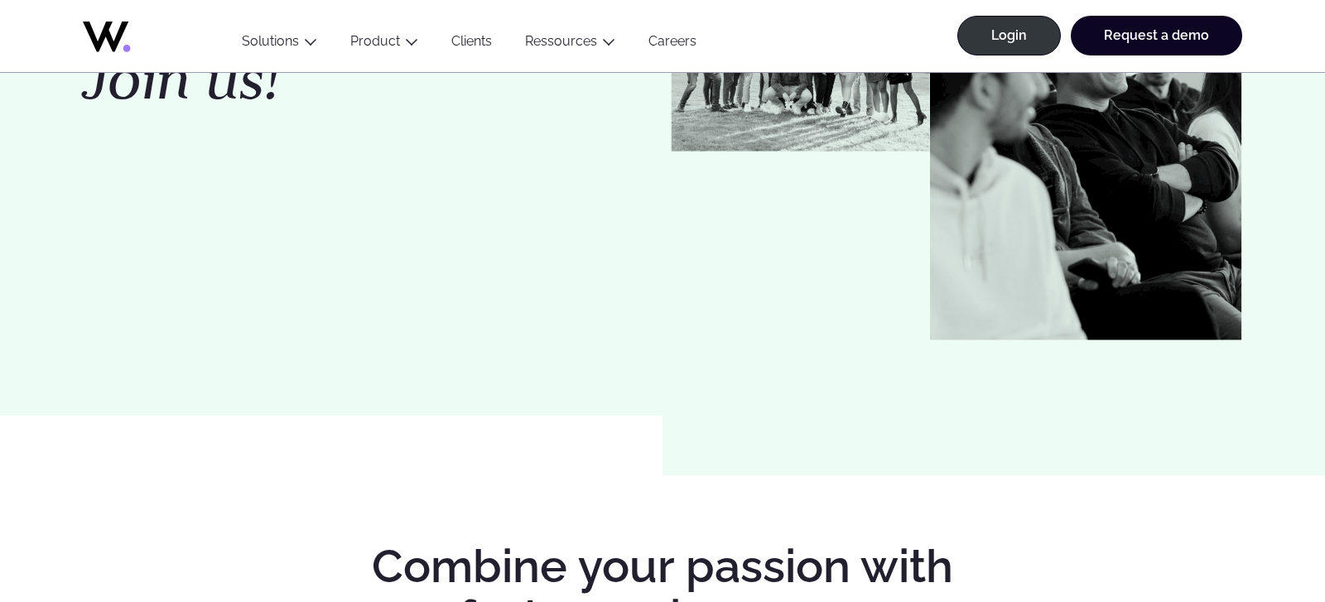
scroll to position [0, 0]
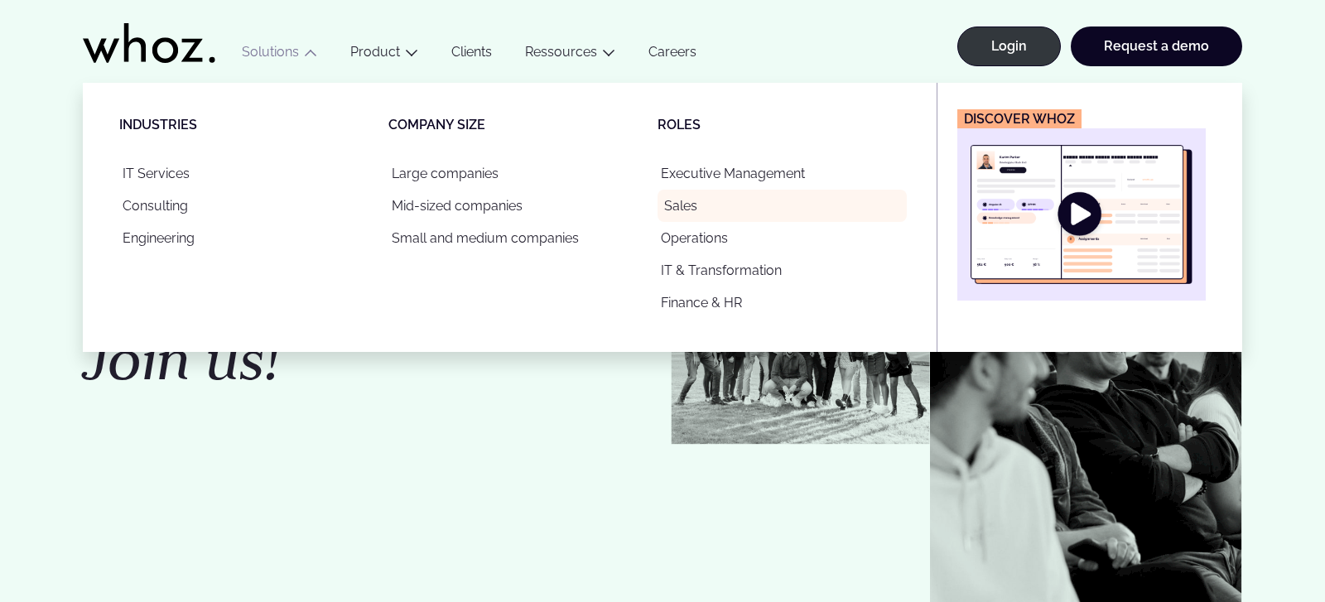
click at [687, 201] on link "Sales" at bounding box center [781, 206] width 249 height 32
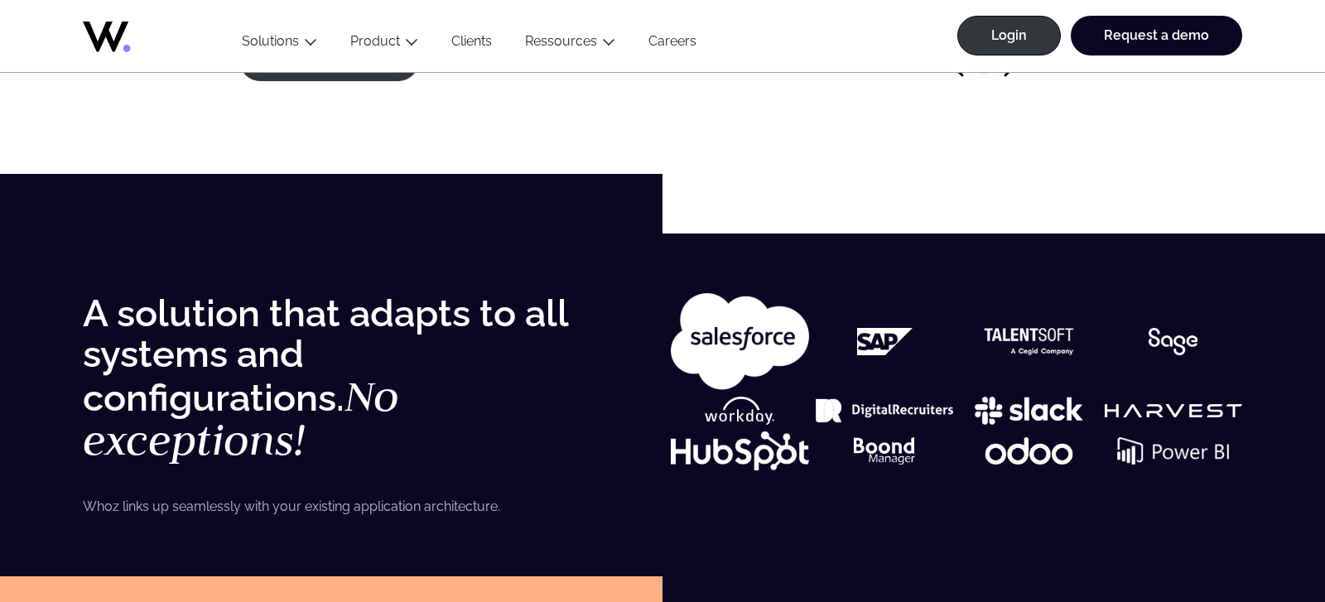
scroll to position [2734, 0]
